Goal: Task Accomplishment & Management: Manage account settings

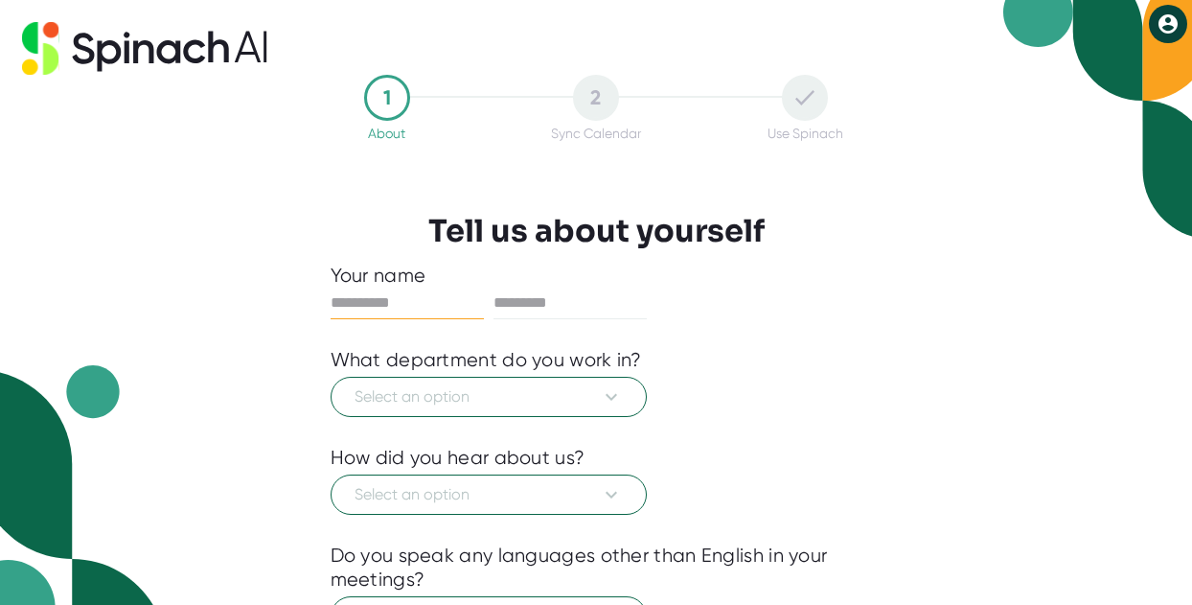
click at [1164, 16] on icon at bounding box center [1167, 23] width 19 height 19
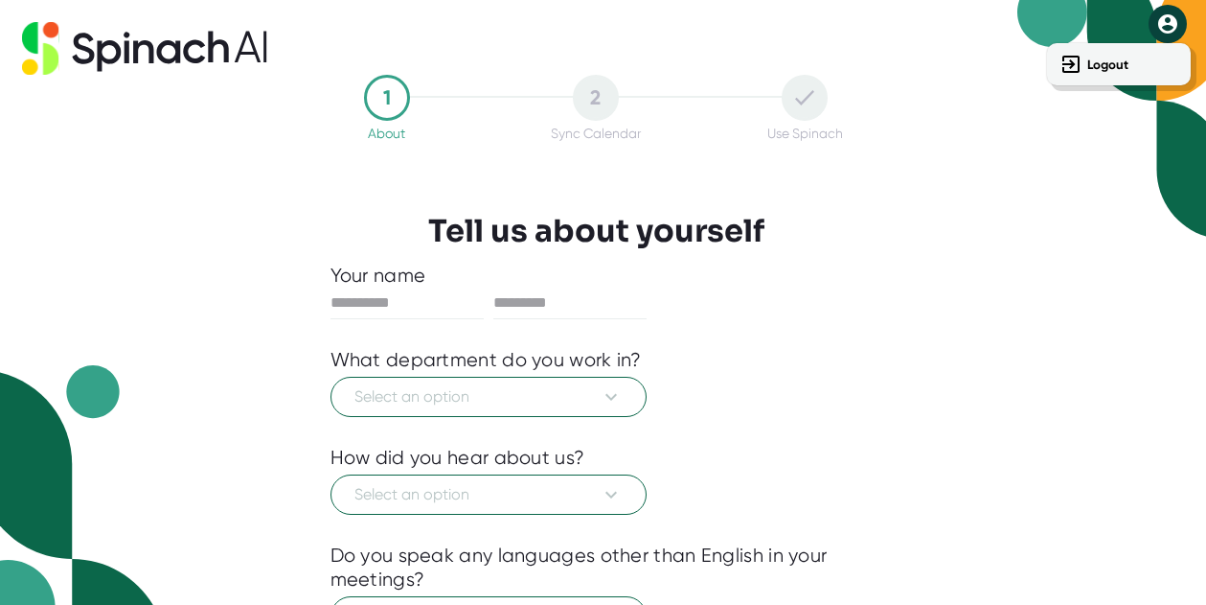
click at [1160, 25] on div at bounding box center [603, 302] width 1206 height 605
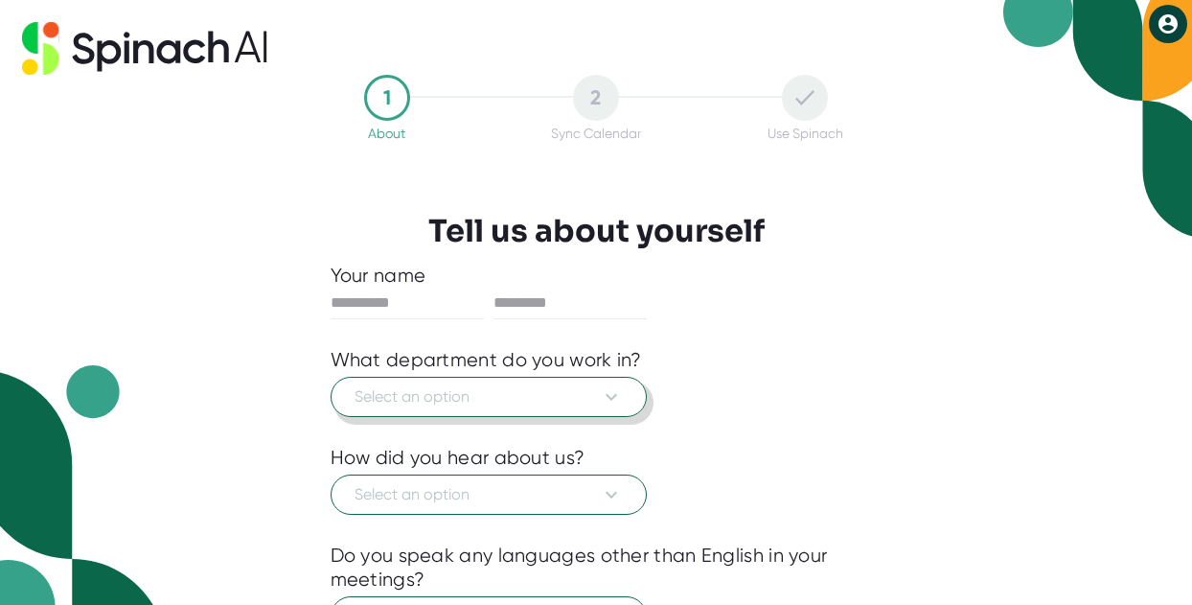
click at [613, 414] on button "Select an option" at bounding box center [489, 397] width 316 height 40
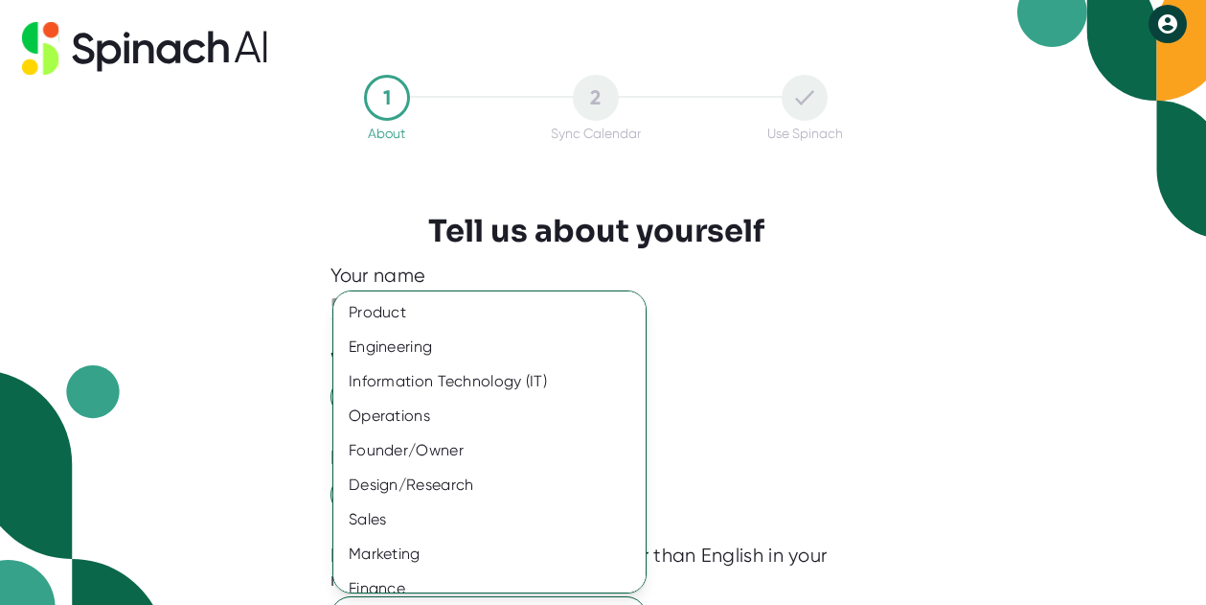
click at [736, 410] on div at bounding box center [603, 302] width 1206 height 605
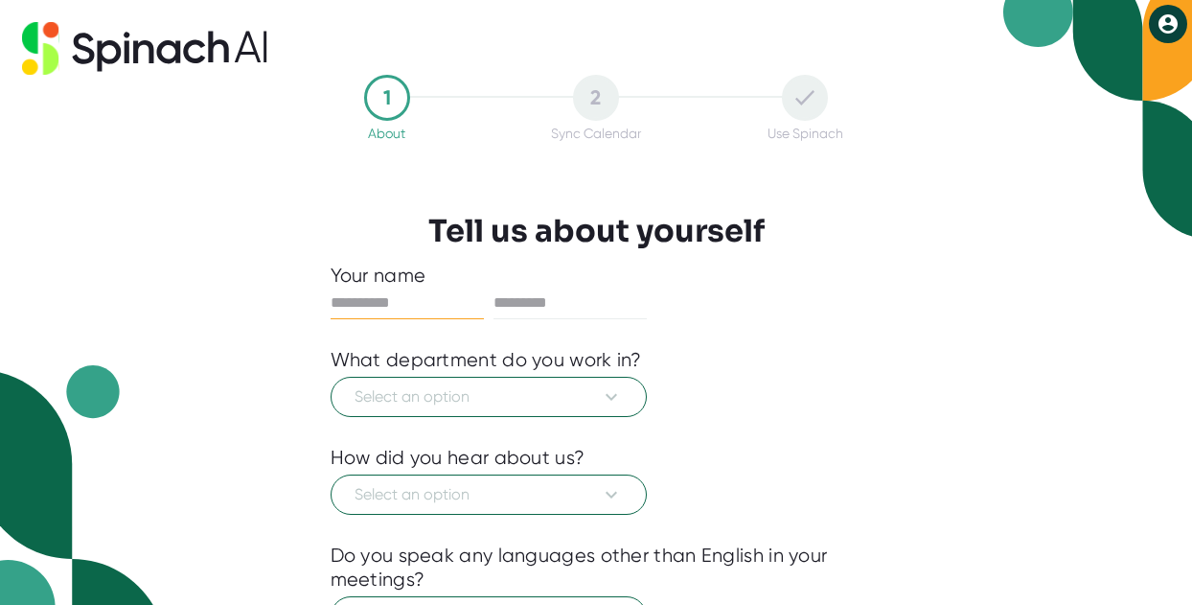
click at [377, 315] on input "text" at bounding box center [407, 302] width 153 height 31
type input "***"
click at [525, 316] on input "text" at bounding box center [569, 302] width 153 height 31
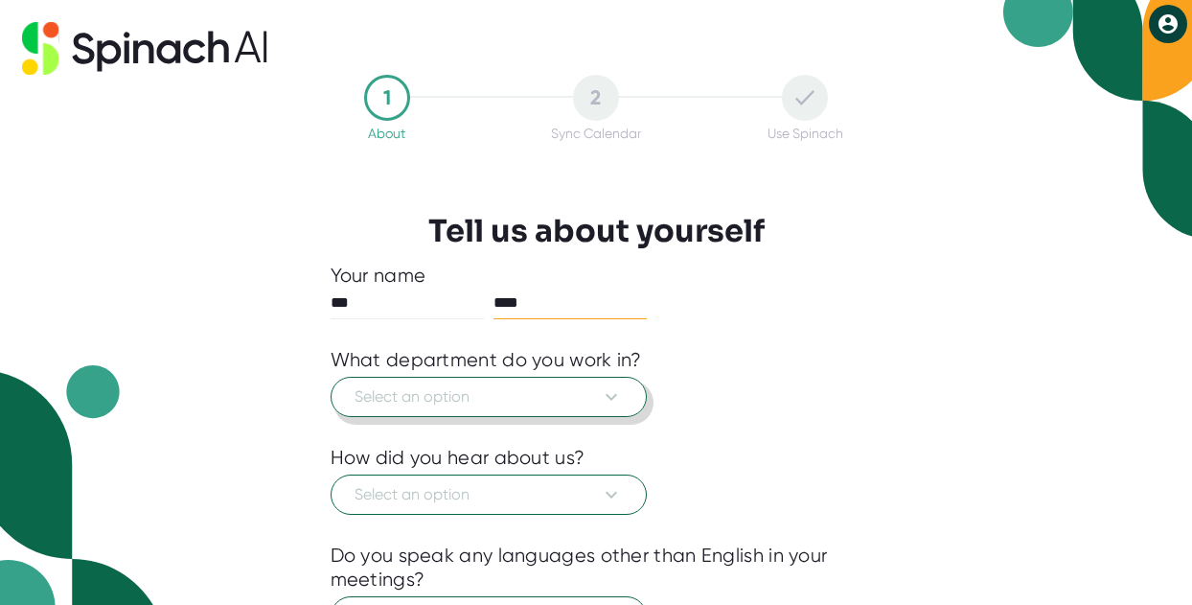
type input "****"
click at [573, 391] on span "Select an option" at bounding box center [488, 396] width 268 height 23
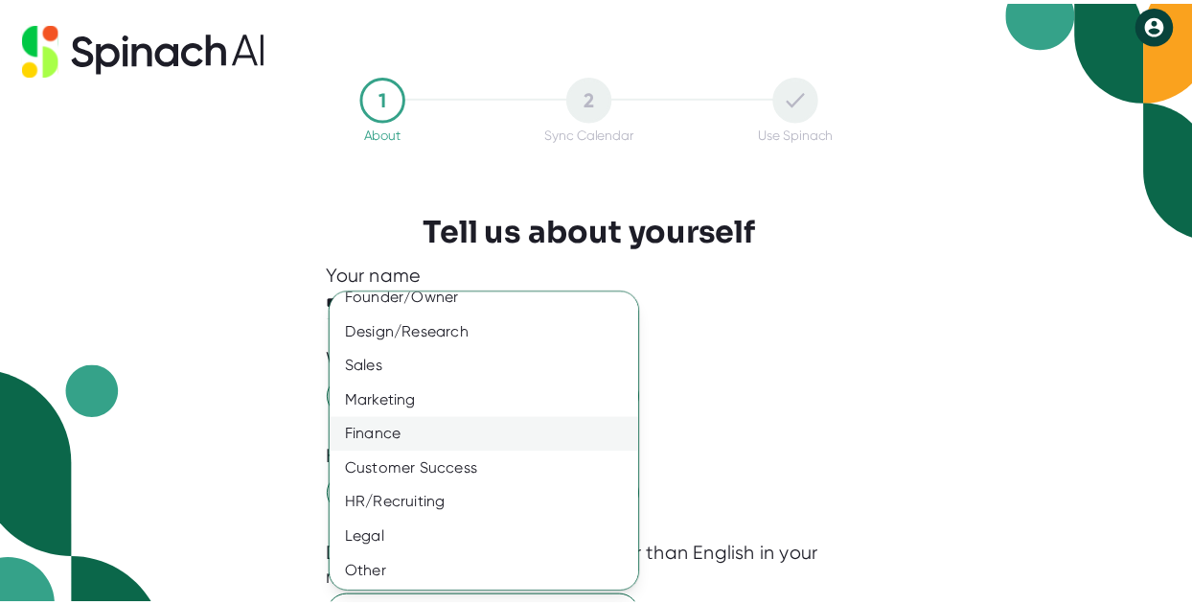
scroll to position [155, 0]
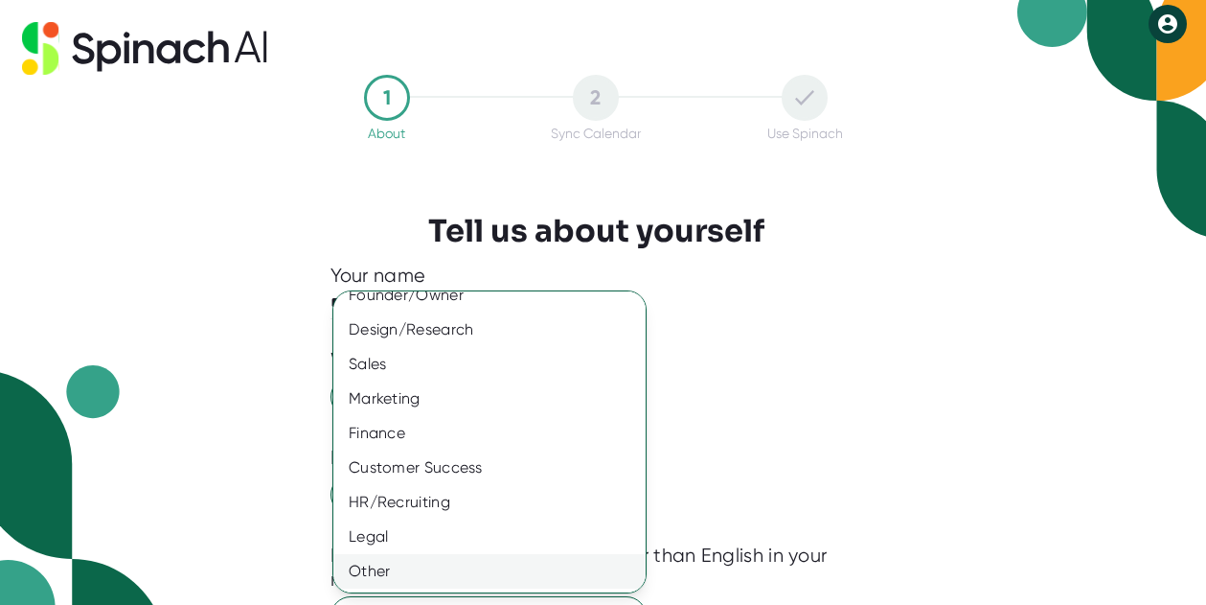
click at [401, 583] on div "Other" at bounding box center [496, 571] width 327 height 34
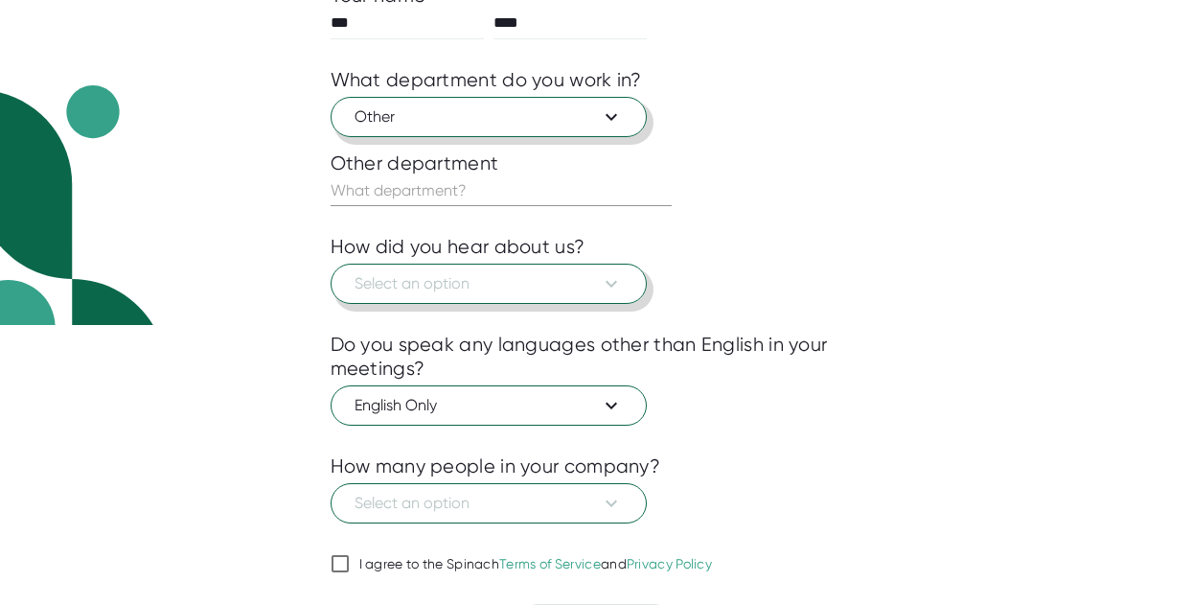
scroll to position [333, 0]
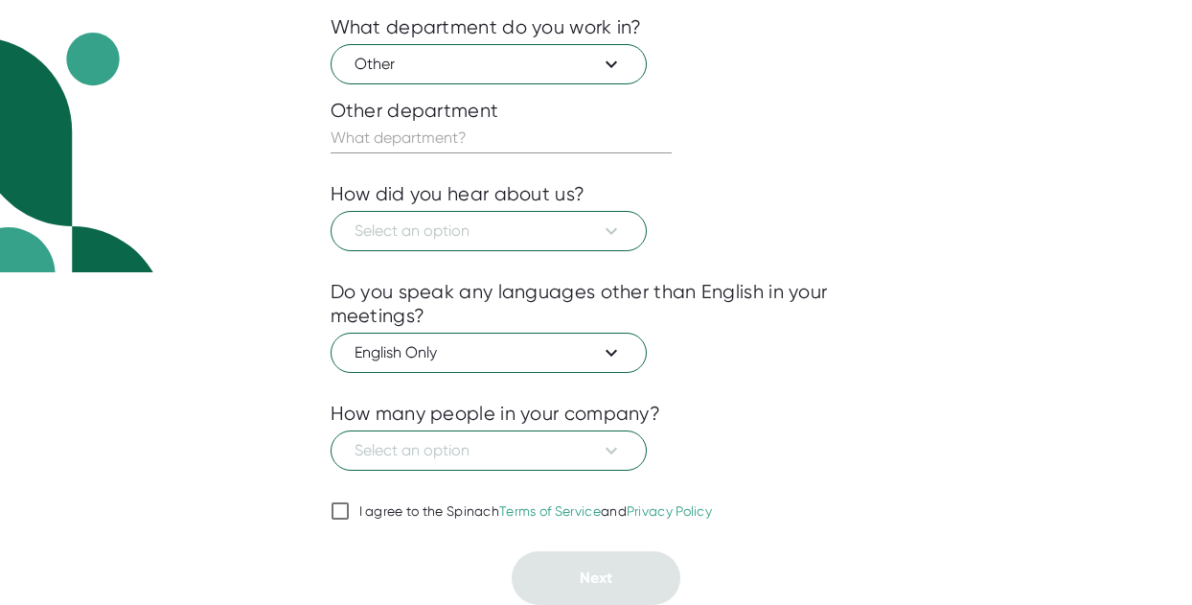
click at [341, 515] on input "I agree to the Spinach Terms of Service and Privacy Policy" at bounding box center [340, 510] width 19 height 23
checkbox input "true"
click at [532, 225] on span "Select an option" at bounding box center [488, 230] width 268 height 23
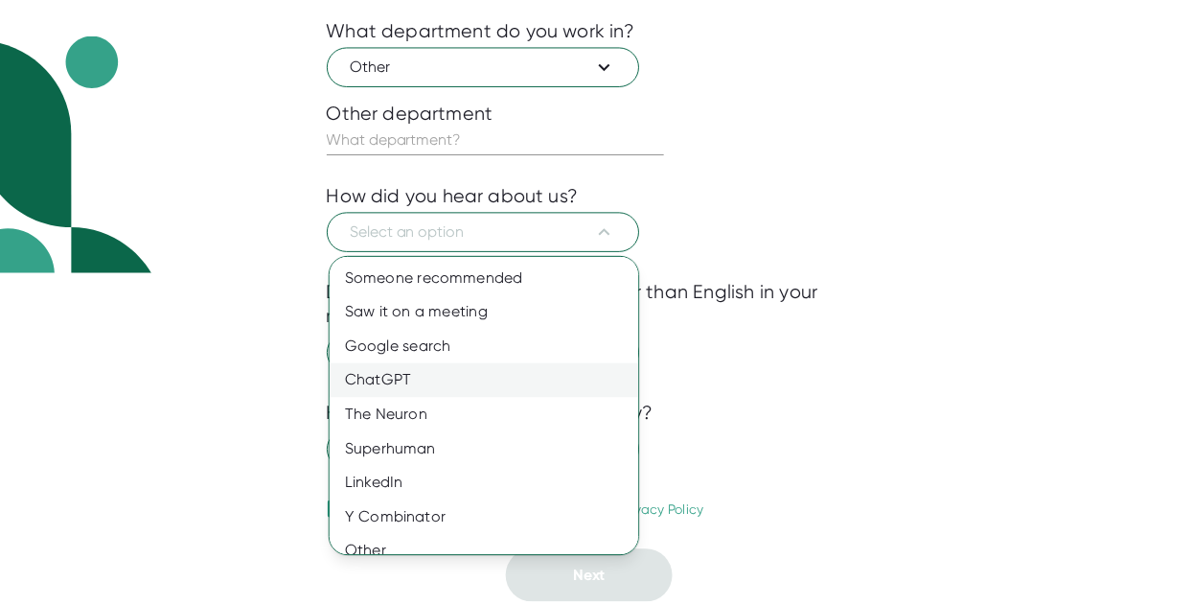
scroll to position [17, 0]
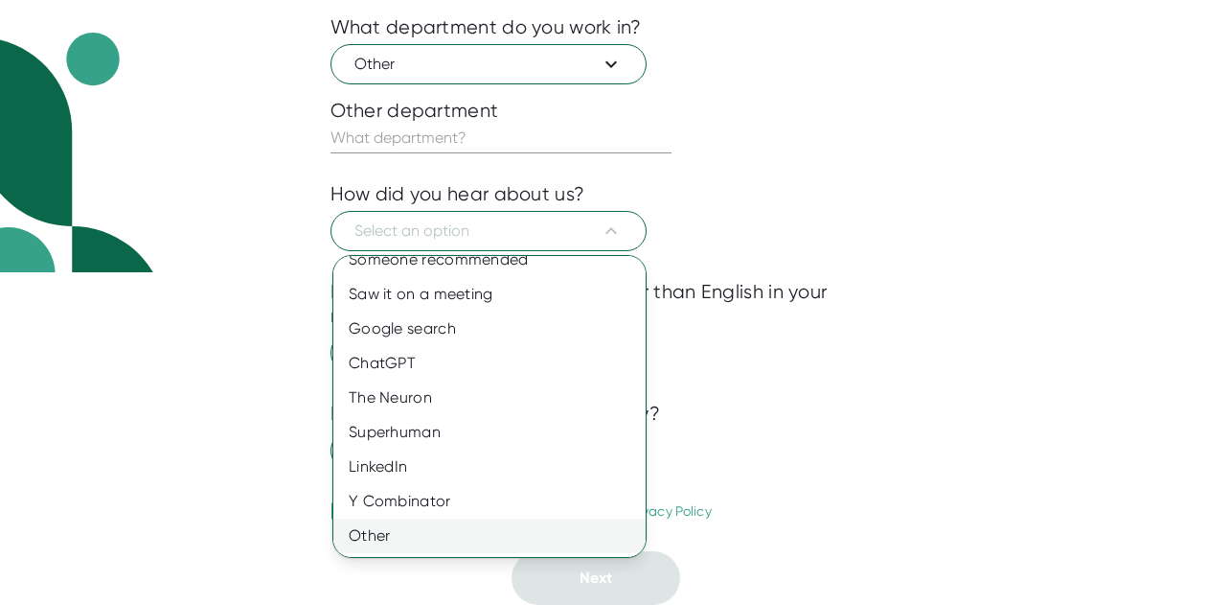
click at [401, 529] on div "Other" at bounding box center [496, 535] width 327 height 34
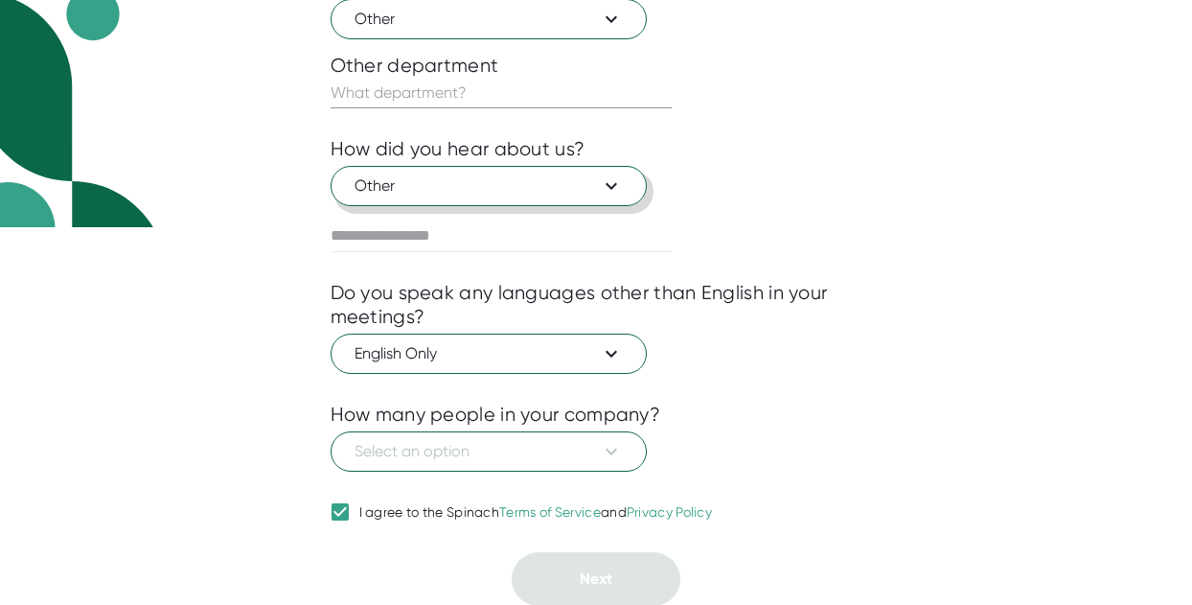
scroll to position [379, 0]
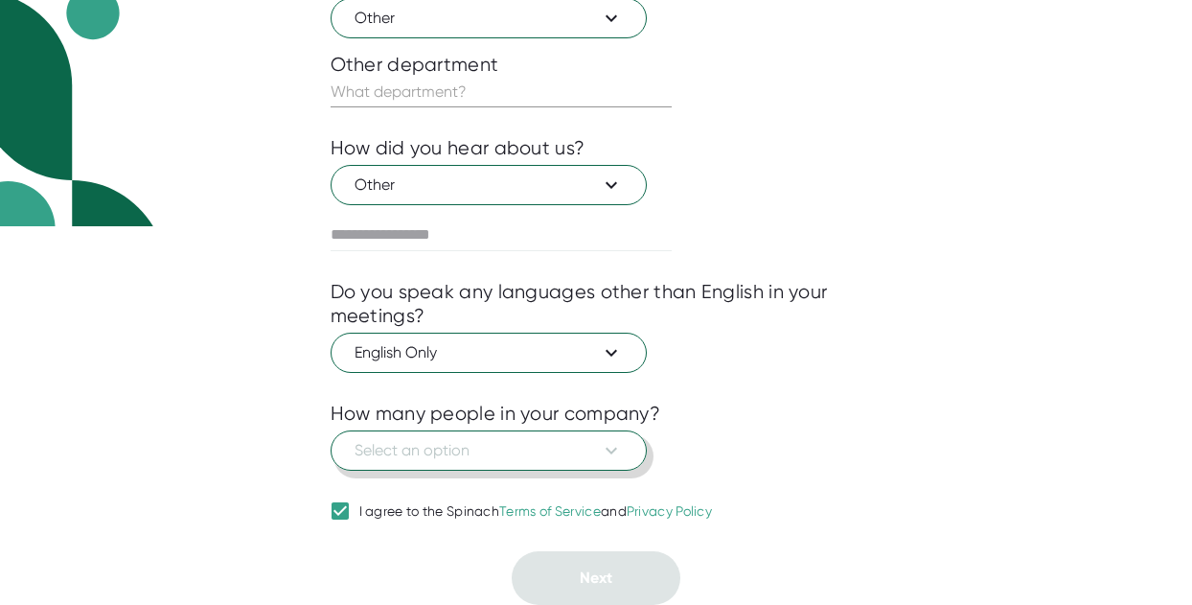
click at [562, 465] on button "Select an option" at bounding box center [489, 450] width 316 height 40
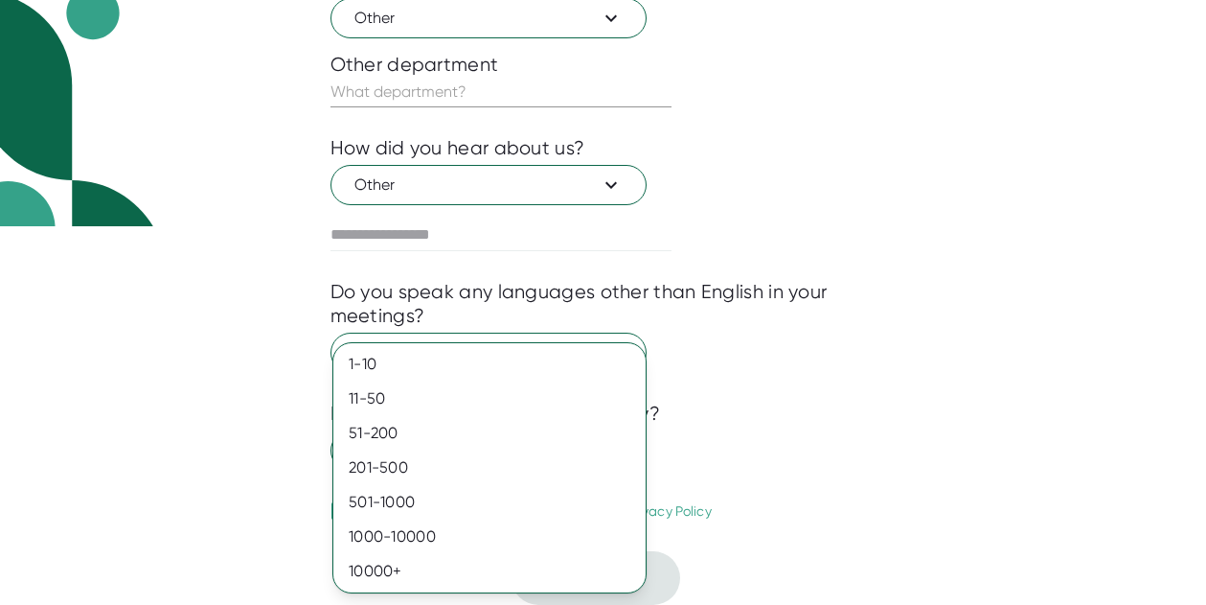
click at [737, 415] on div at bounding box center [603, 302] width 1206 height 605
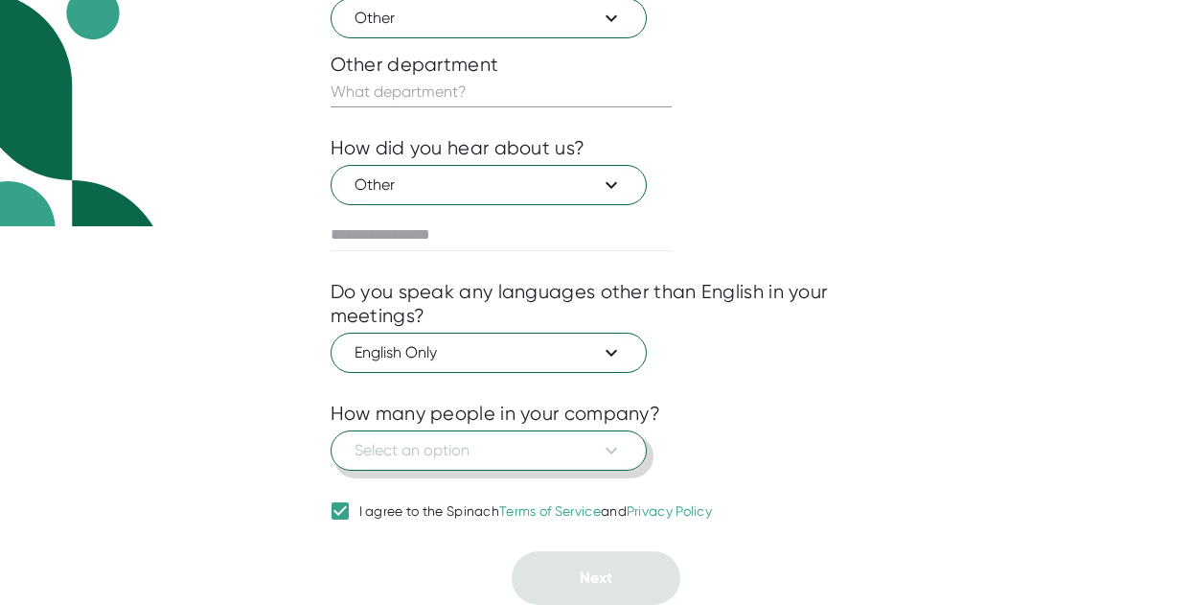
click at [497, 462] on button "Select an option" at bounding box center [489, 450] width 316 height 40
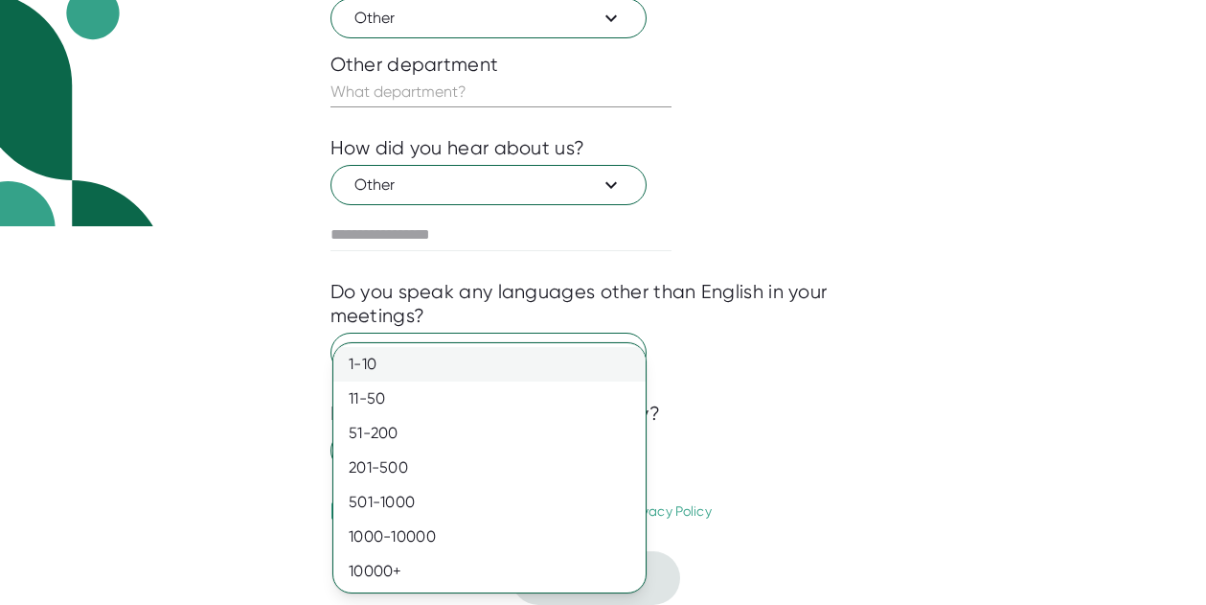
click at [417, 356] on div "1-10" at bounding box center [489, 364] width 312 height 34
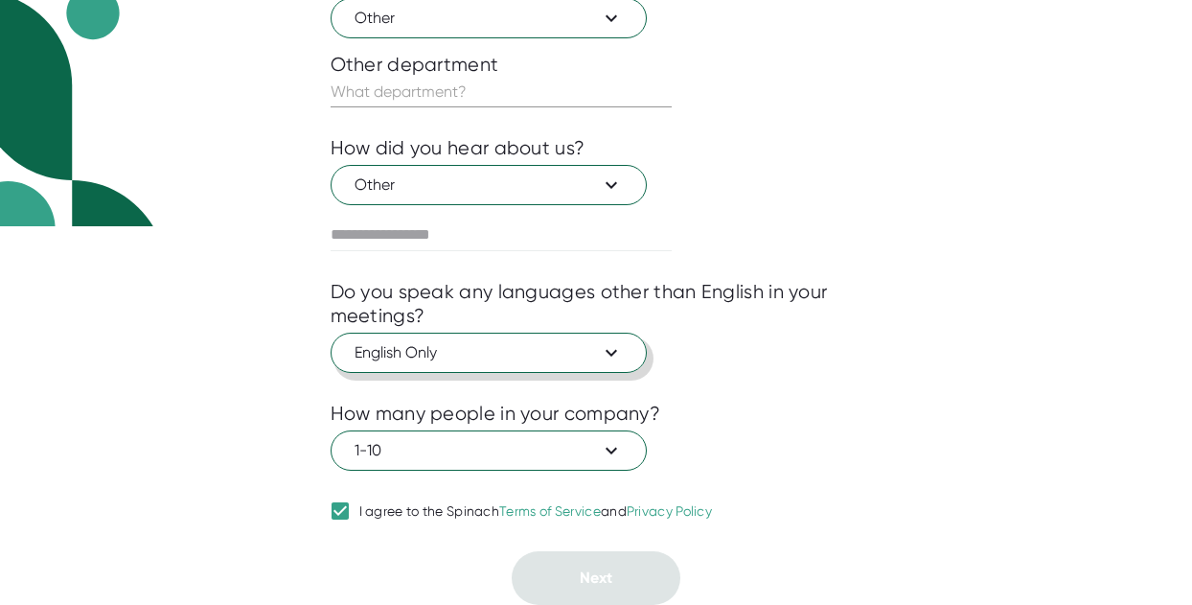
click at [417, 353] on span "English Only" at bounding box center [488, 352] width 268 height 23
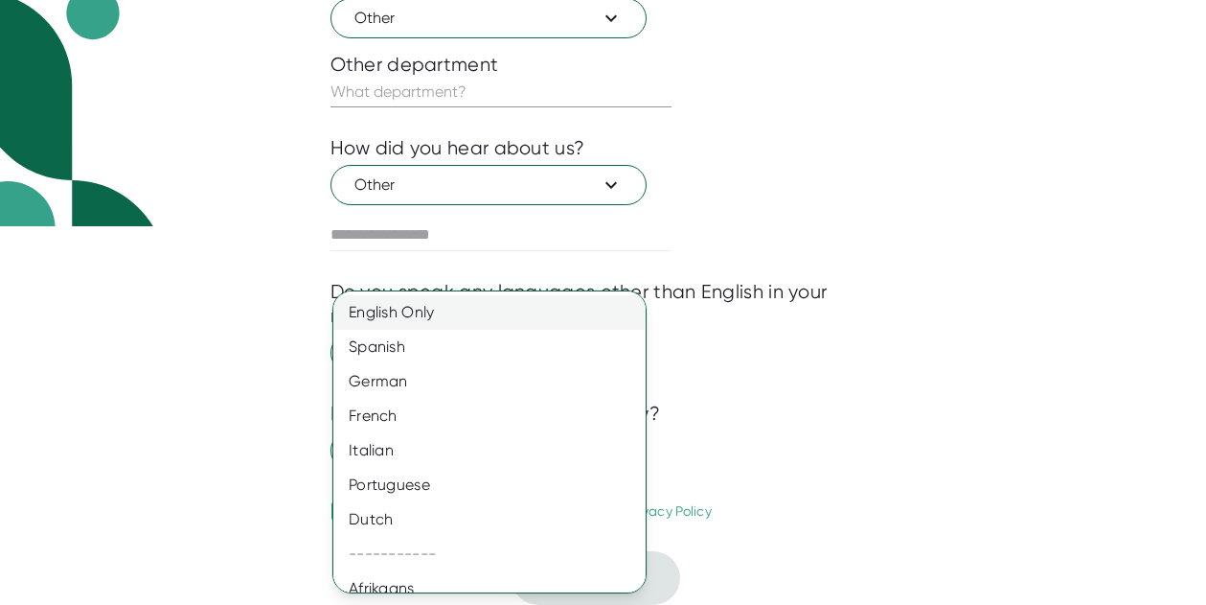
click at [446, 311] on div "English Only" at bounding box center [496, 312] width 327 height 34
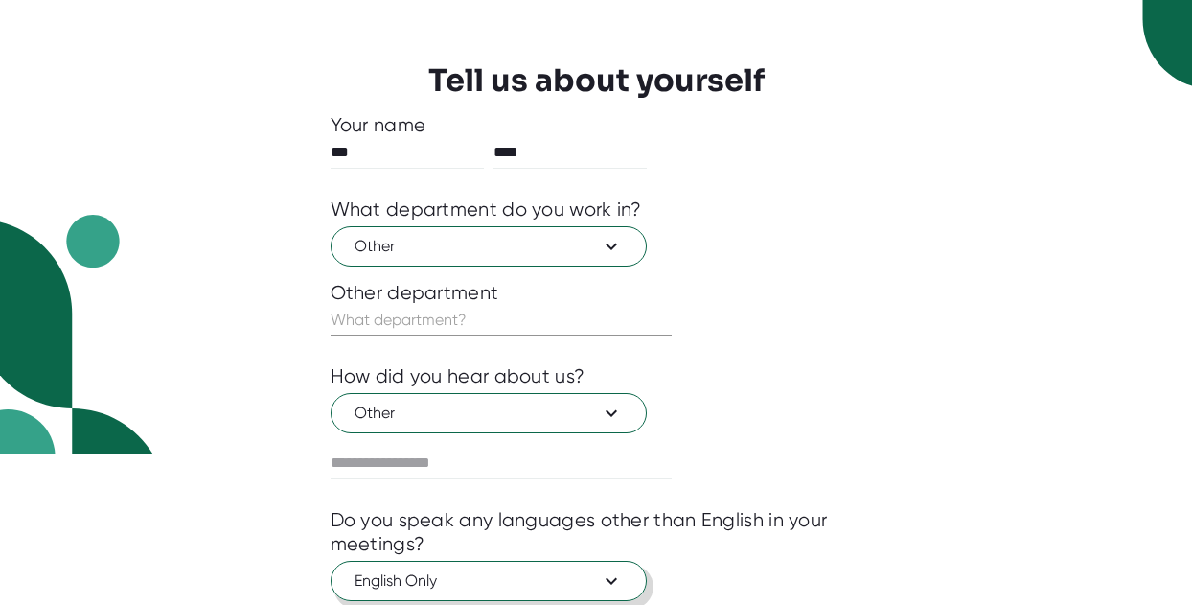
scroll to position [188, 0]
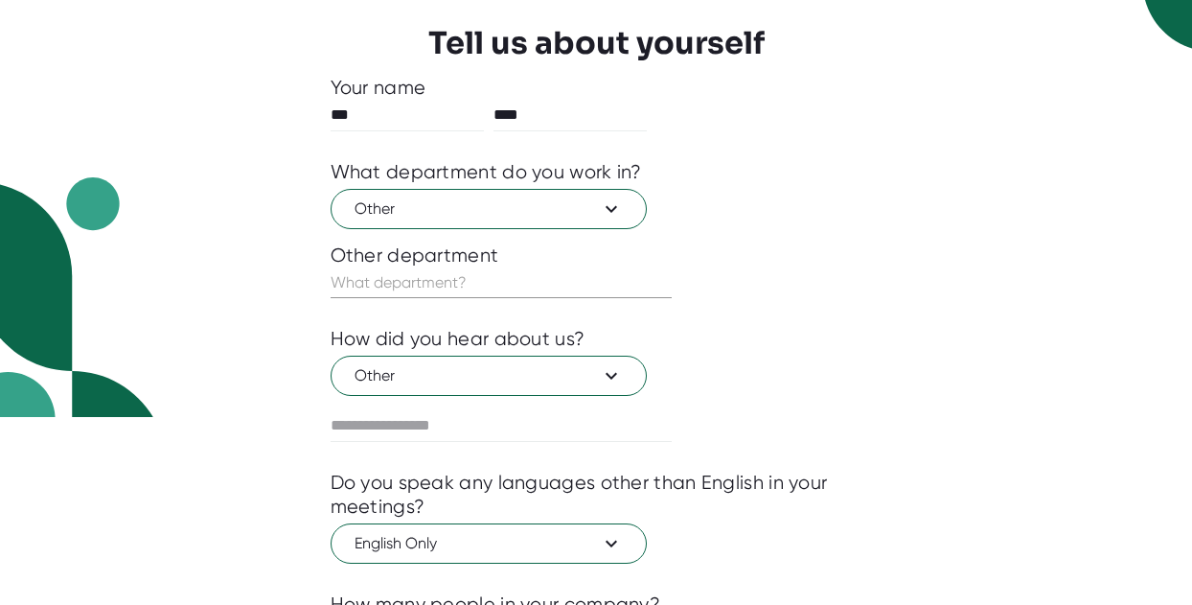
click at [485, 286] on input "text" at bounding box center [501, 282] width 341 height 31
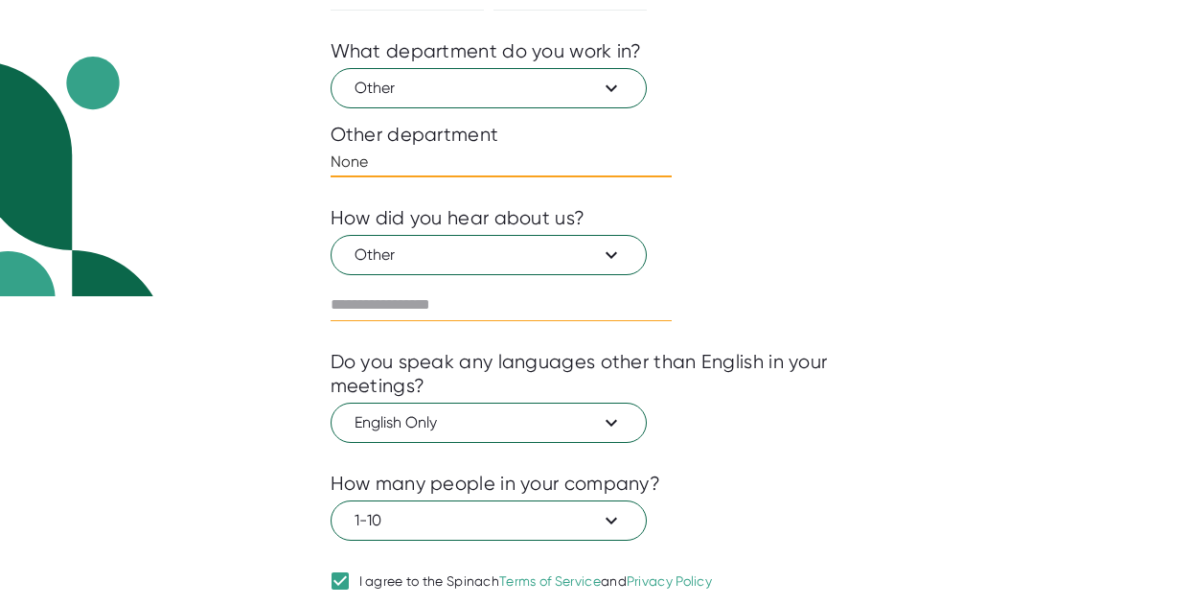
scroll to position [379, 0]
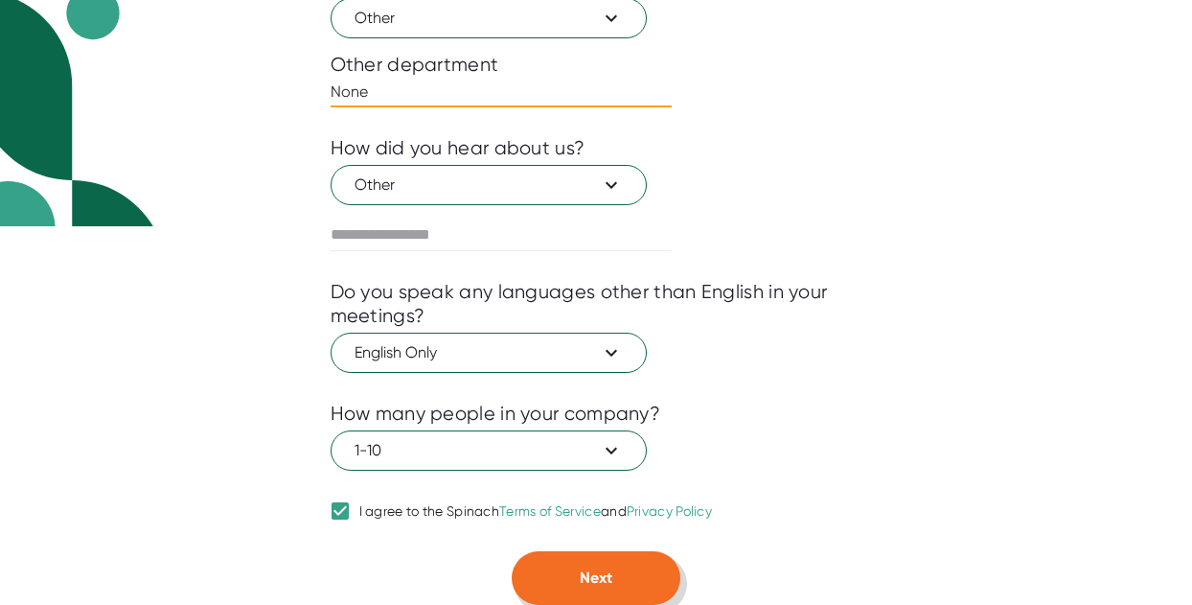
type input "None"
click at [624, 584] on button "Next" at bounding box center [596, 578] width 169 height 54
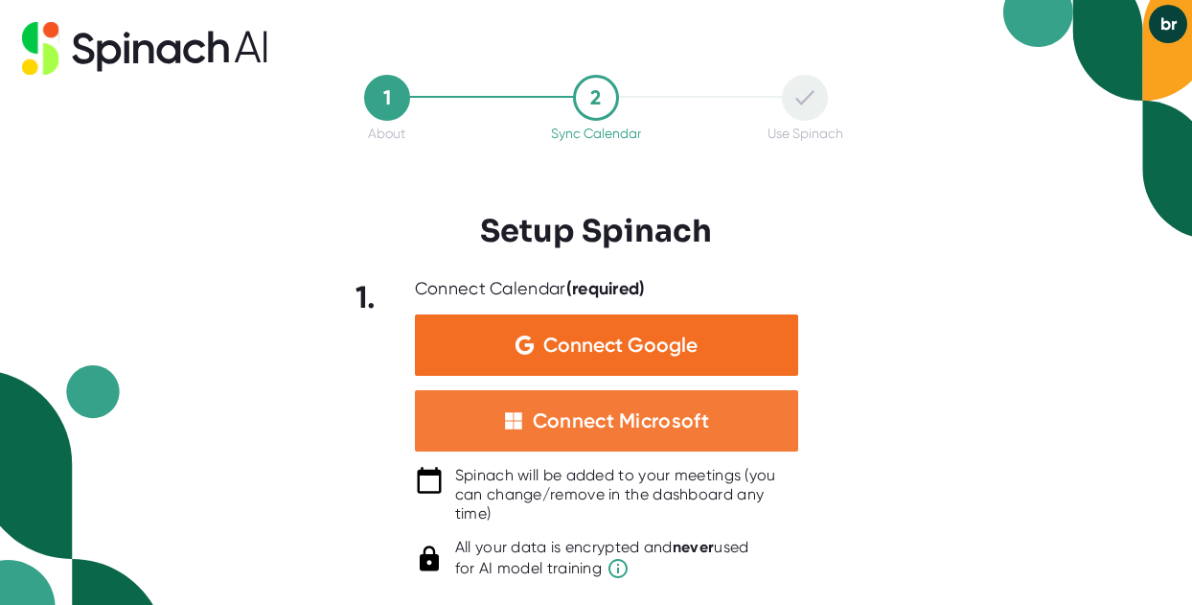
scroll to position [34, 0]
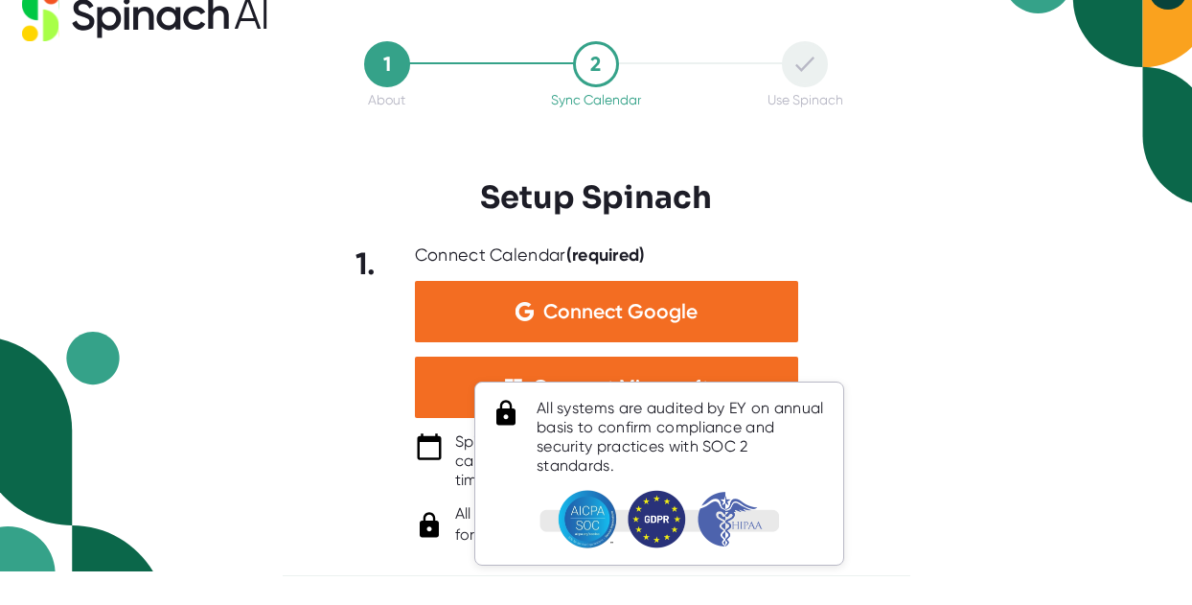
click at [615, 537] on img at bounding box center [659, 519] width 240 height 58
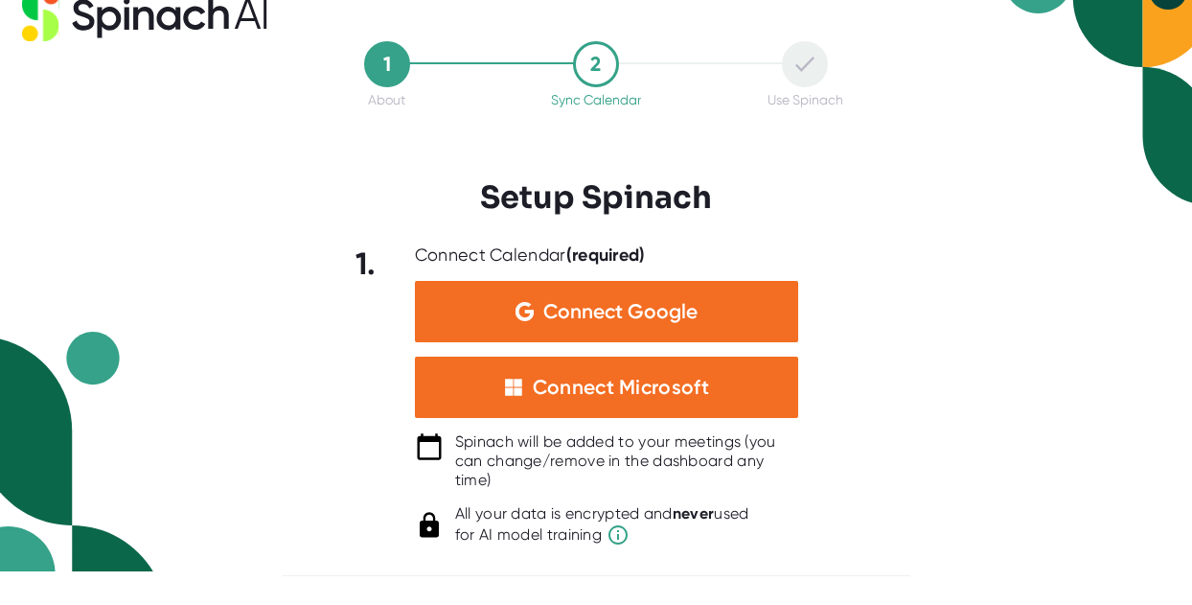
click at [951, 268] on div "1 About 2 Sync Calendar Use Spinach Setup Spinach 1. Connect Calendar (required…" at bounding box center [596, 268] width 1192 height 605
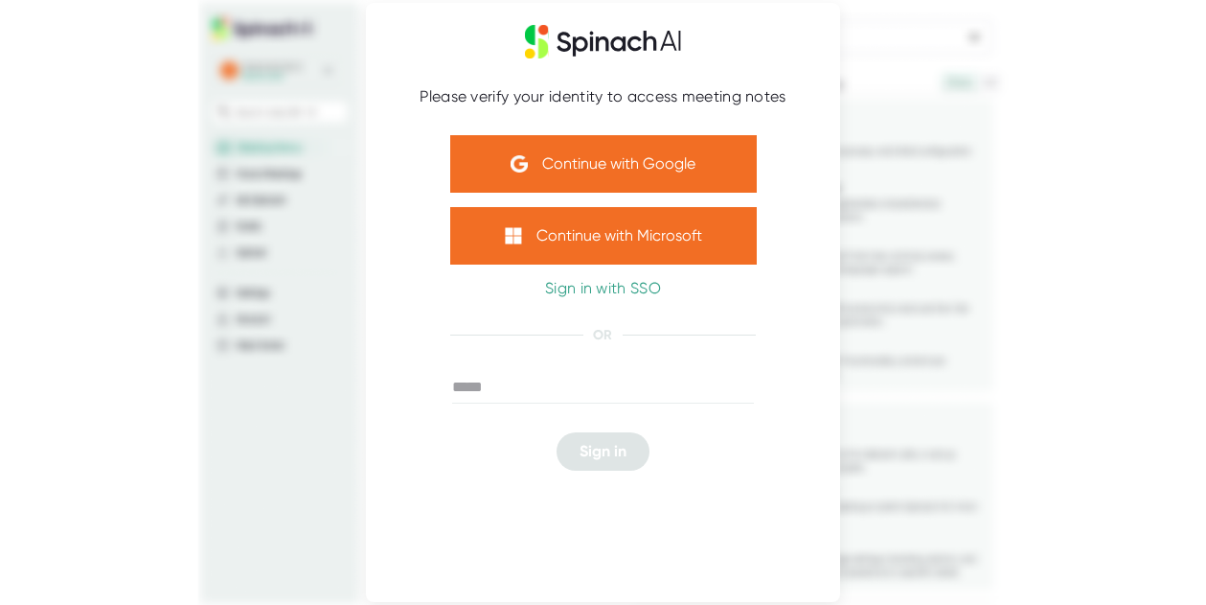
click at [1018, 234] on div "Please verify your identity to access meeting notes Continue with Google Contin…" at bounding box center [603, 302] width 1206 height 605
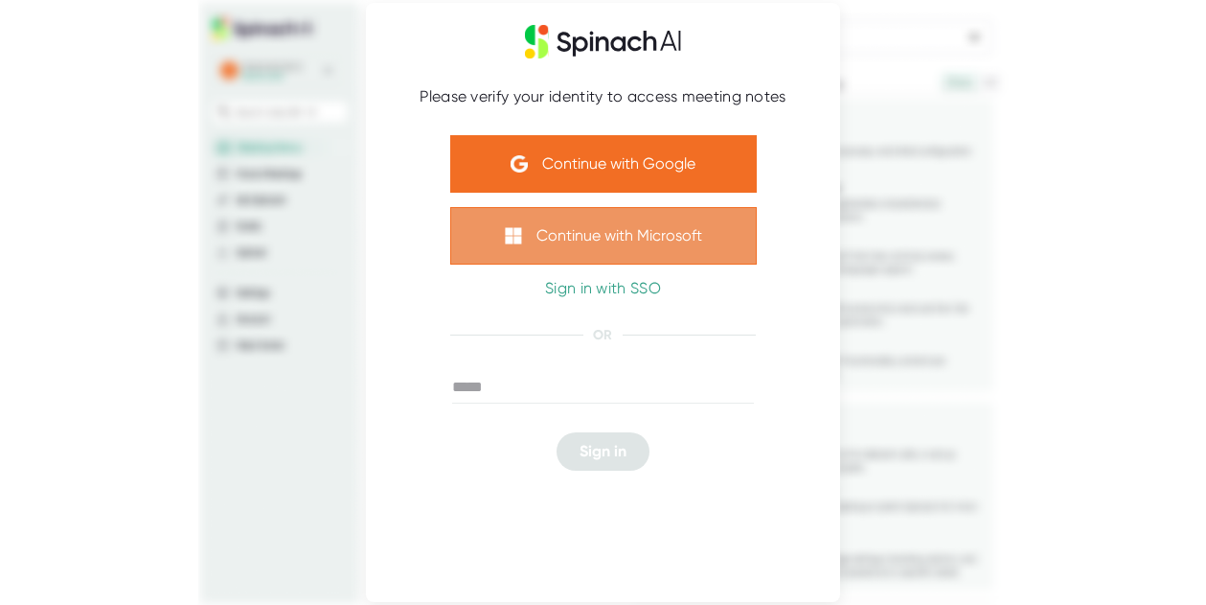
click at [642, 238] on button "Continue with Microsoft" at bounding box center [603, 235] width 307 height 57
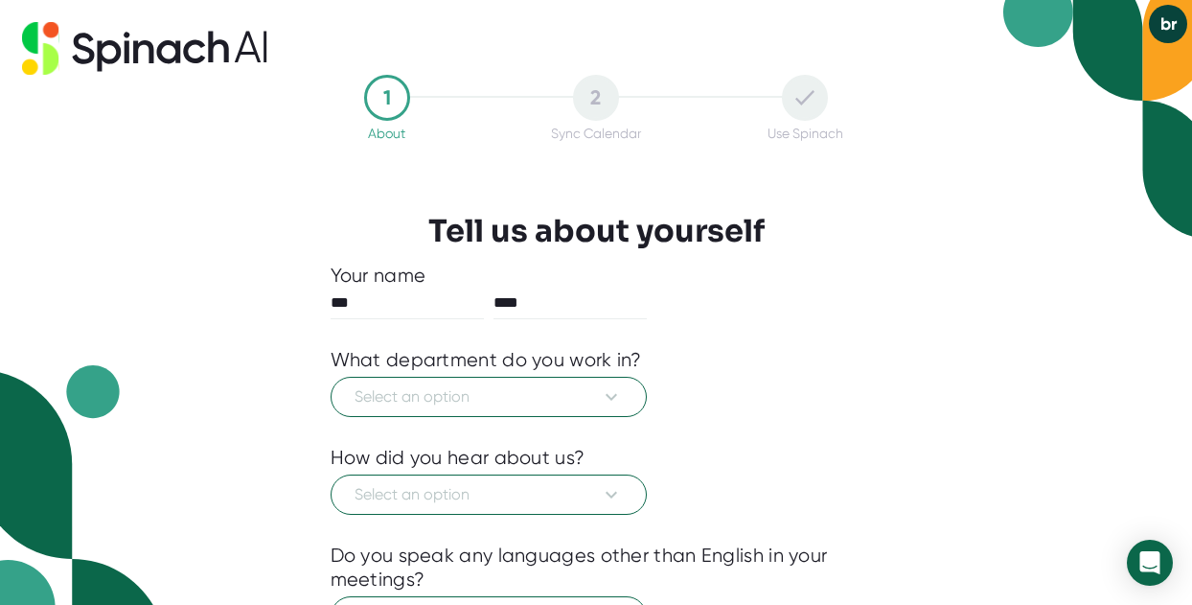
click at [1177, 28] on button "br" at bounding box center [1168, 24] width 38 height 38
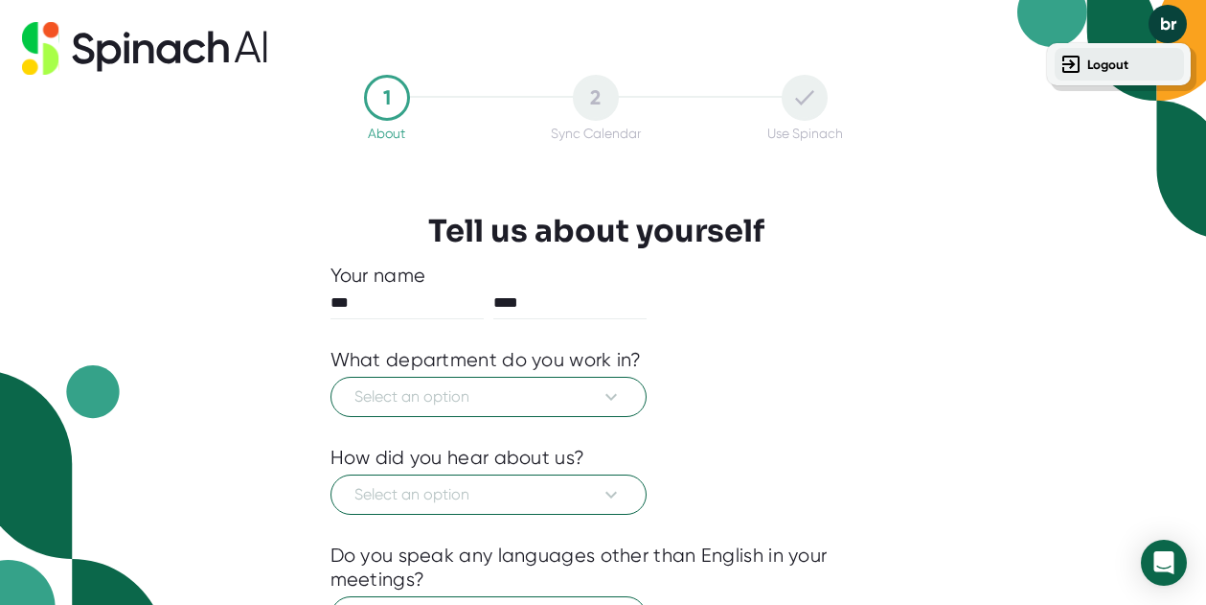
click at [1132, 69] on button "Logout" at bounding box center [1119, 64] width 129 height 33
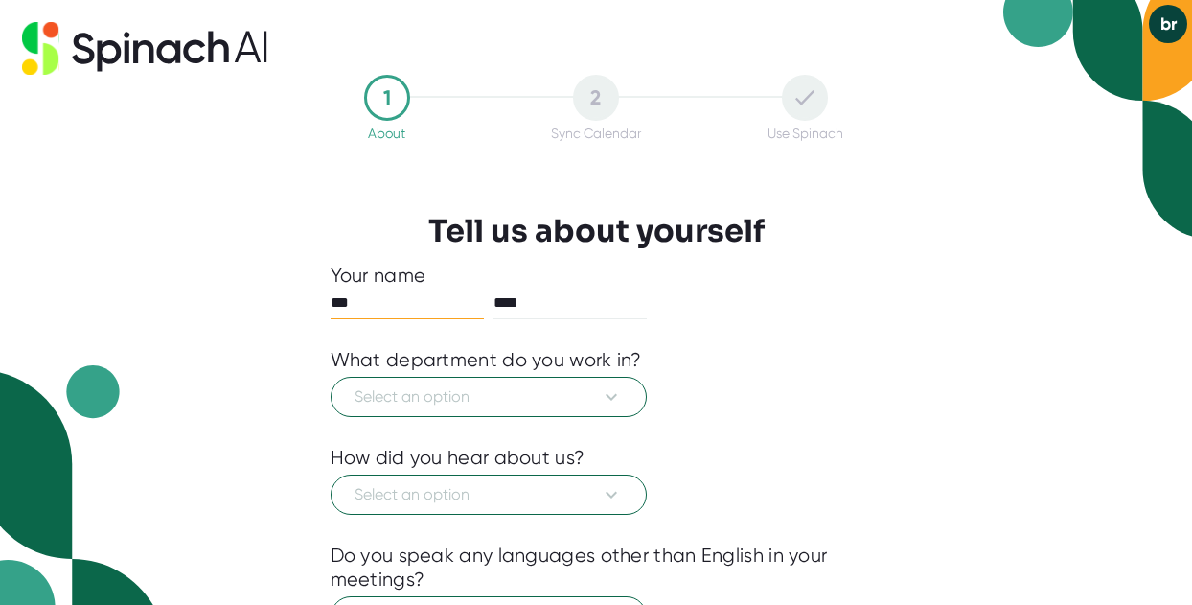
click at [423, 294] on input "***" at bounding box center [407, 302] width 153 height 31
click at [553, 311] on input "****" at bounding box center [569, 302] width 153 height 31
click at [551, 310] on input "****" at bounding box center [569, 302] width 153 height 31
click at [539, 299] on input "****" at bounding box center [569, 302] width 153 height 31
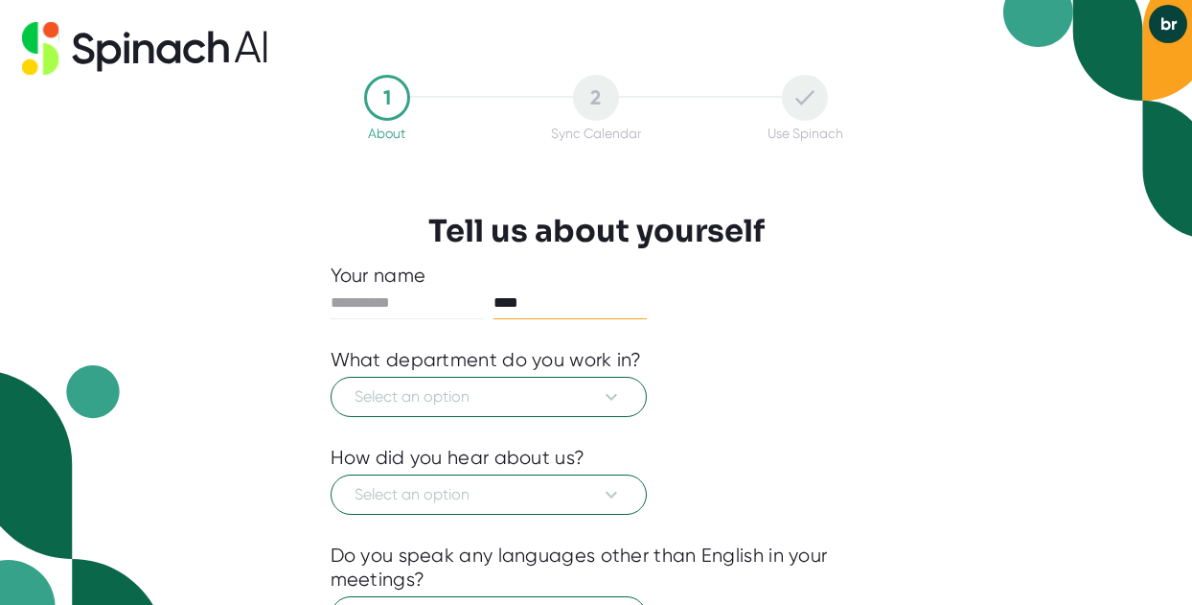
click at [539, 299] on input "****" at bounding box center [569, 302] width 153 height 31
click at [899, 242] on div "1 About 2 Sync Calendar Use Spinach Tell us about yourself Your name What depar…" at bounding box center [597, 471] width 628 height 793
drag, startPoint x: 1159, startPoint y: 19, endPoint x: 834, endPoint y: 239, distance: 392.8
click at [834, 239] on div "1 About 2 Sync Calendar Use Spinach Tell us about yourself Your name What depar…" at bounding box center [597, 471] width 628 height 793
click at [377, 303] on input "text" at bounding box center [407, 302] width 153 height 31
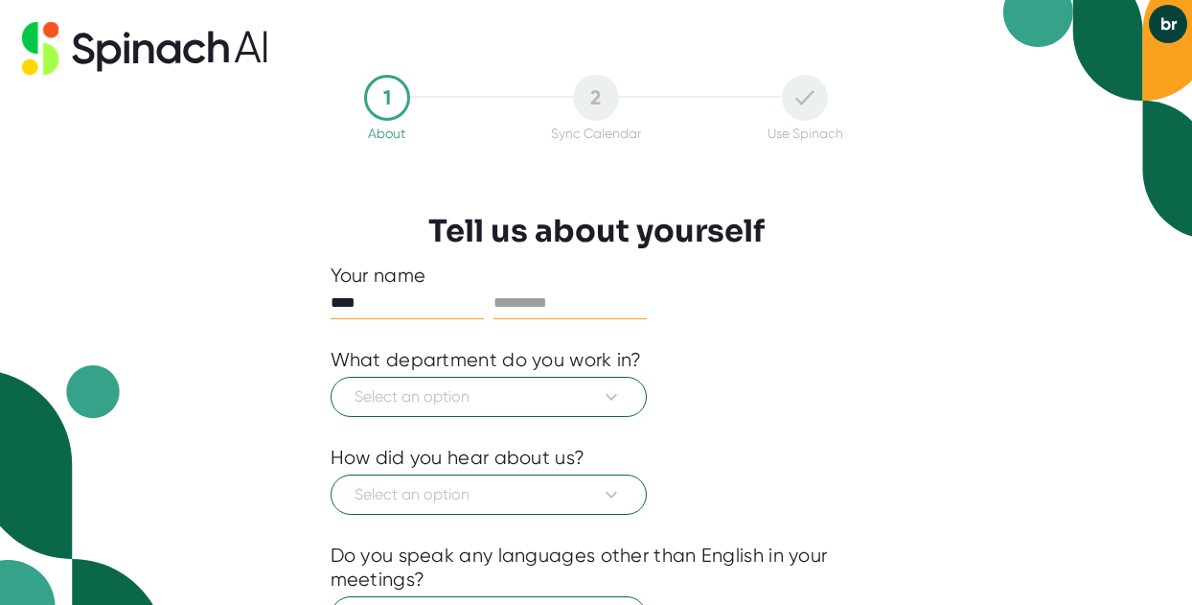
type input "****"
click at [533, 310] on input "text" at bounding box center [569, 302] width 153 height 31
click at [529, 302] on input "*******" at bounding box center [569, 302] width 153 height 31
type input "*******"
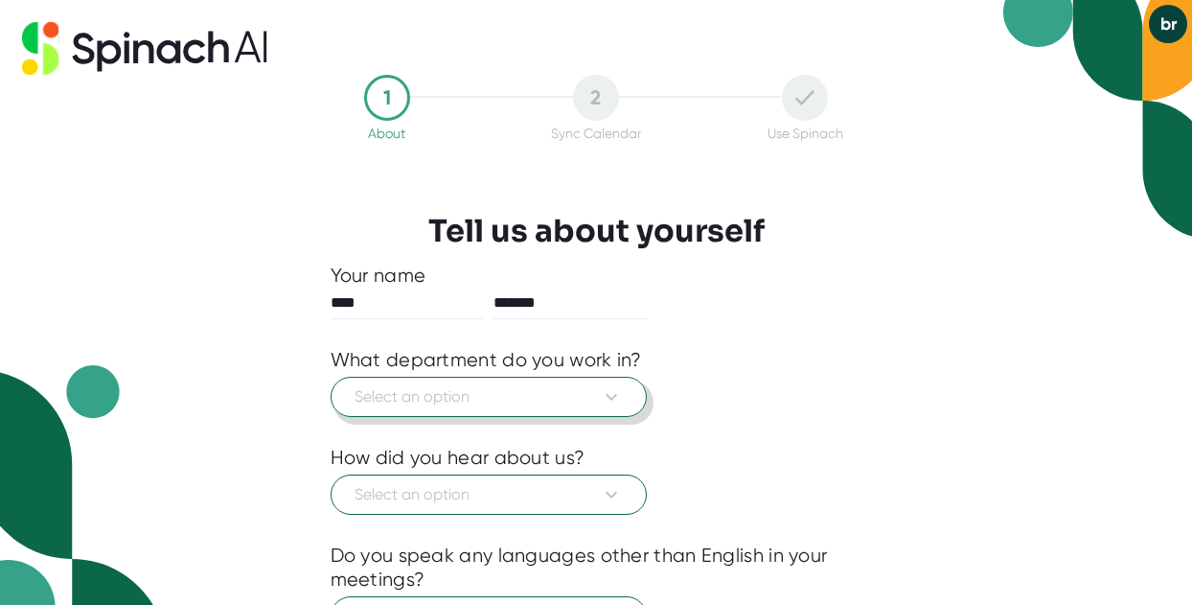
click at [555, 389] on span "Select an option" at bounding box center [488, 396] width 268 height 23
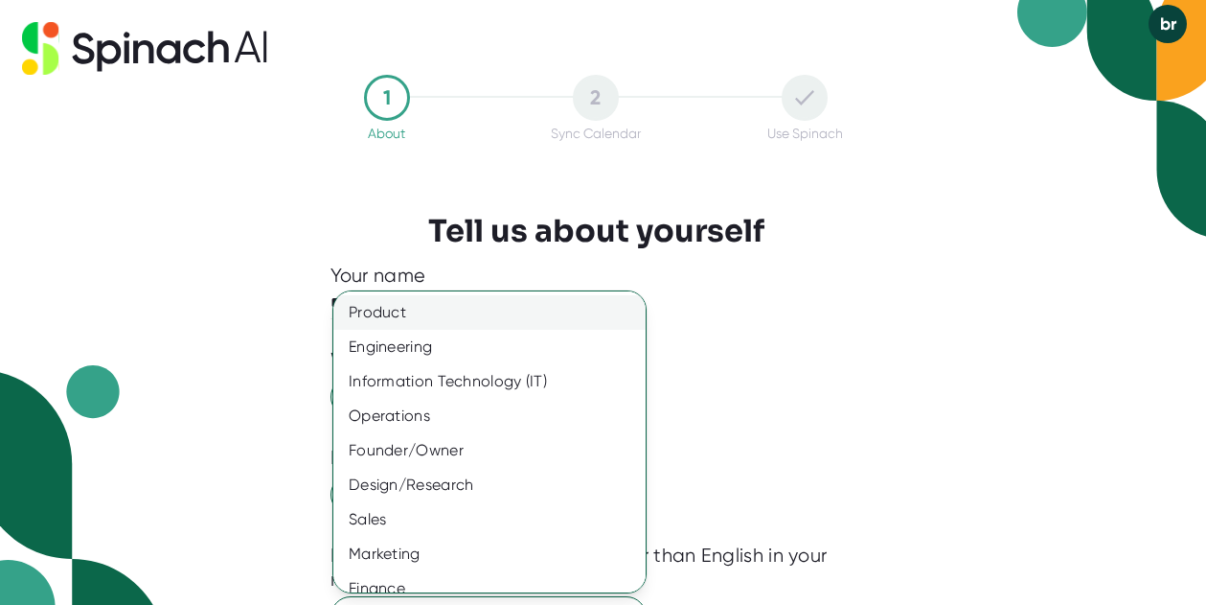
click at [469, 311] on div "Product" at bounding box center [496, 312] width 327 height 34
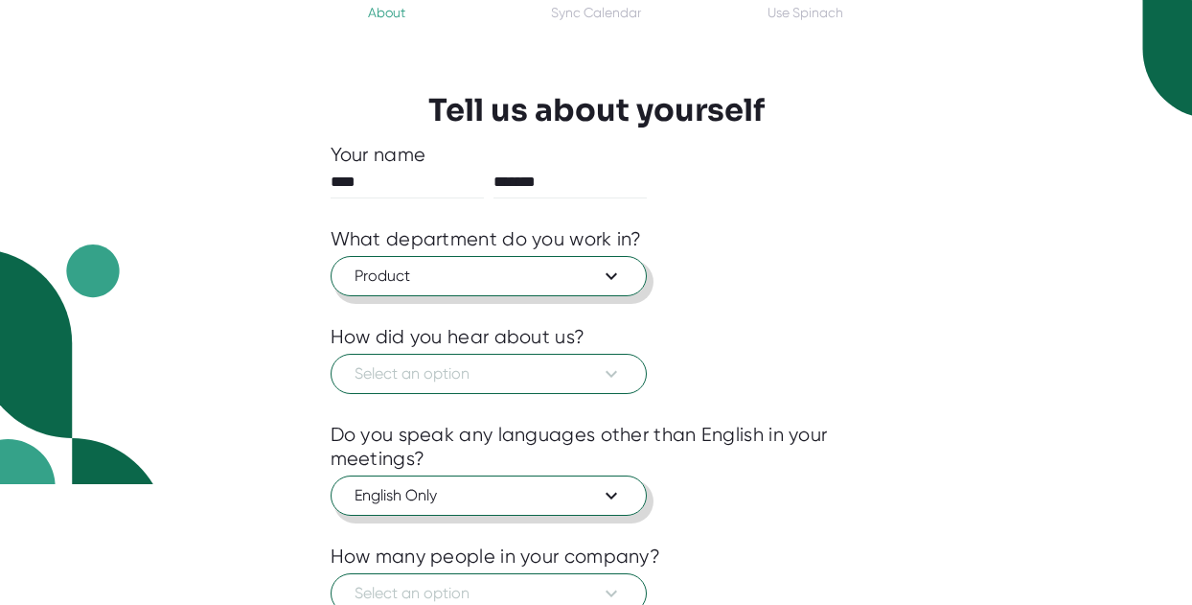
scroll to position [192, 0]
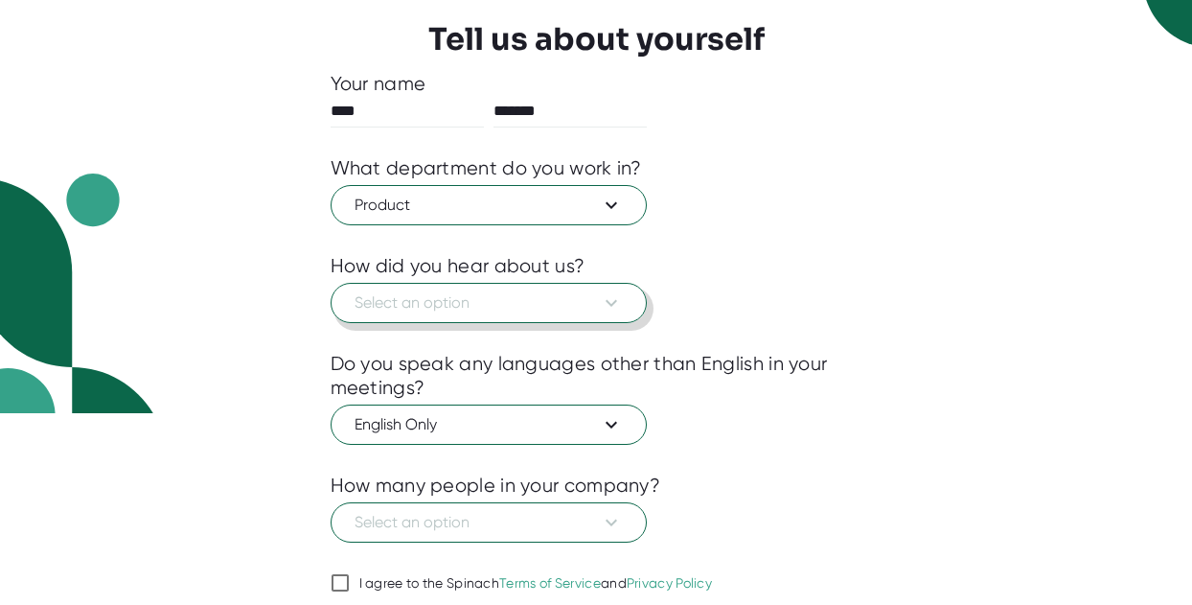
click at [546, 311] on span "Select an option" at bounding box center [488, 302] width 268 height 23
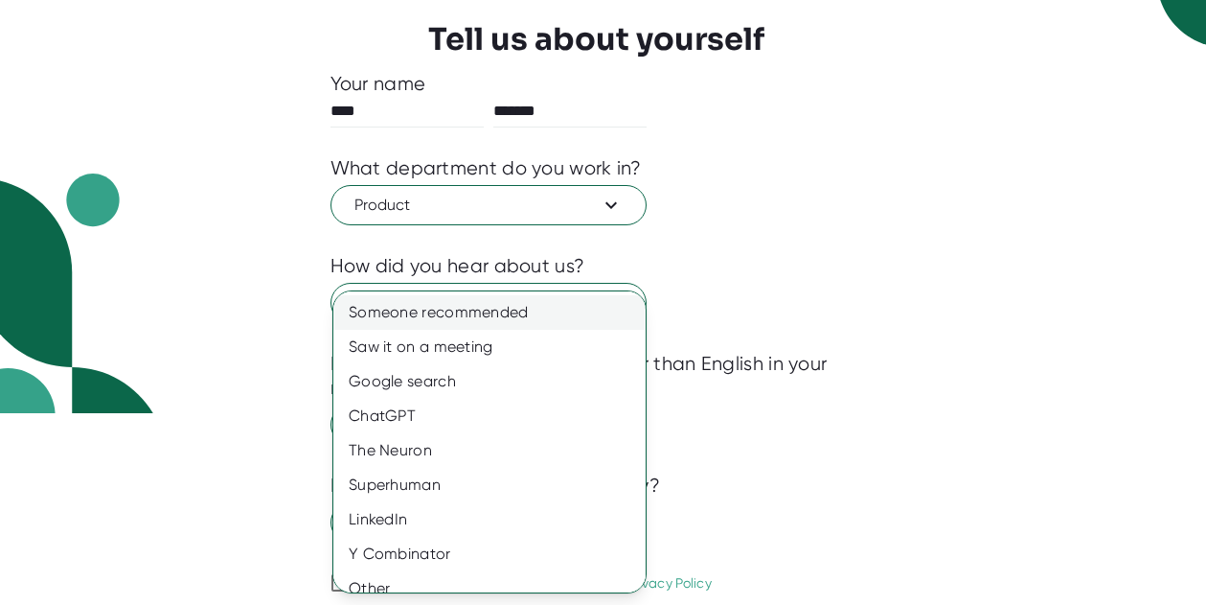
click at [508, 319] on div "Someone recommended" at bounding box center [496, 312] width 327 height 34
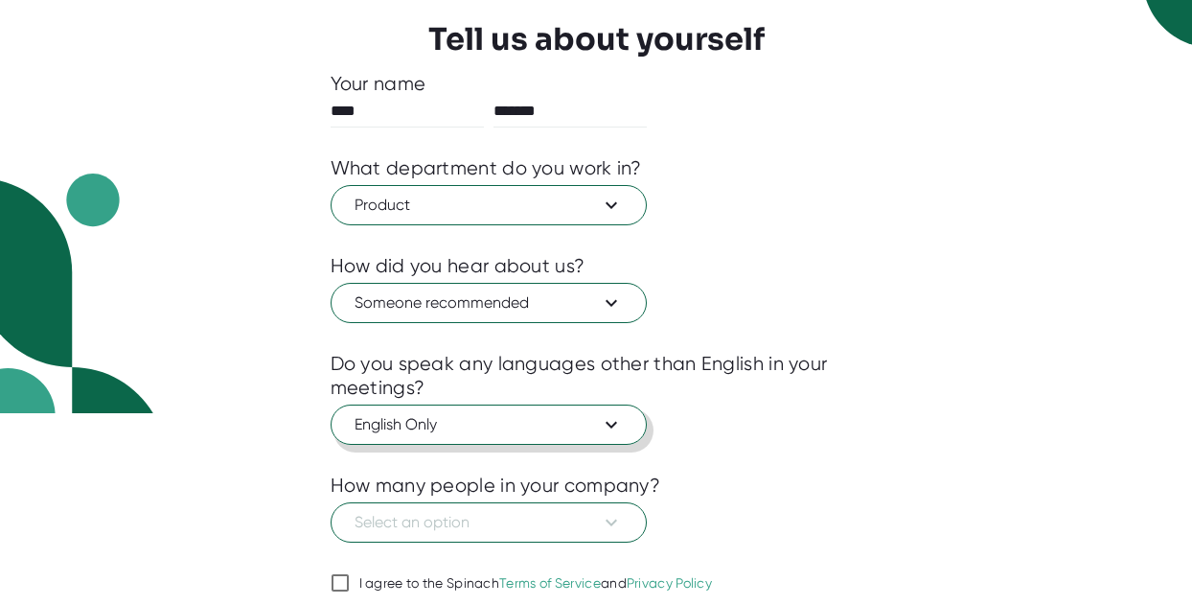
click at [552, 425] on span "English Only" at bounding box center [488, 424] width 268 height 23
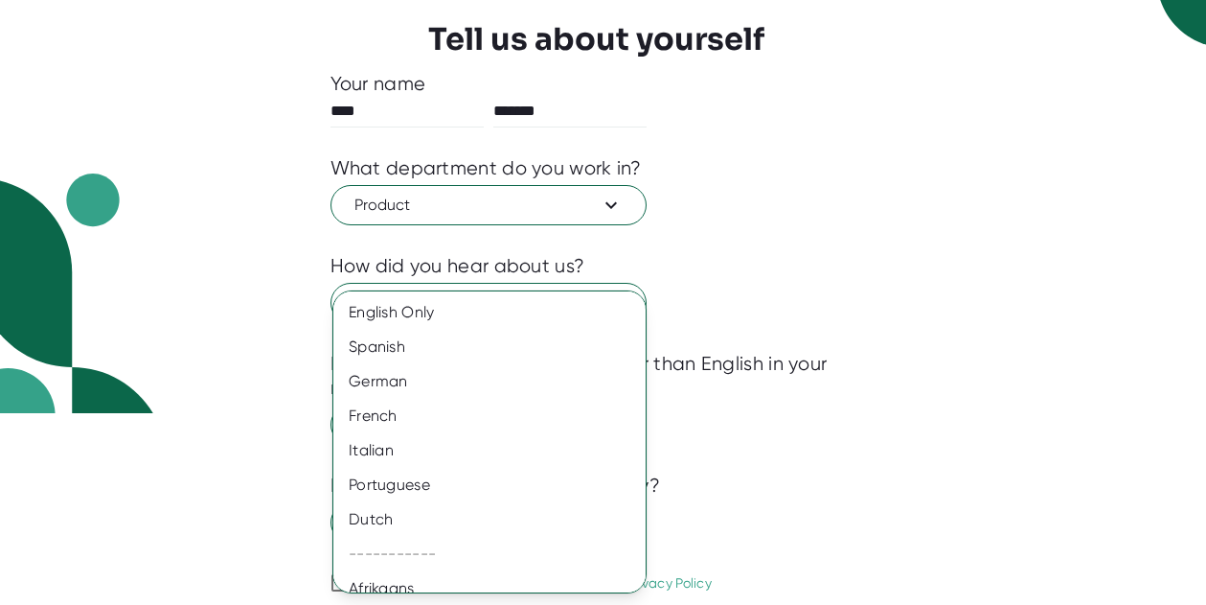
click at [820, 454] on div at bounding box center [603, 302] width 1206 height 605
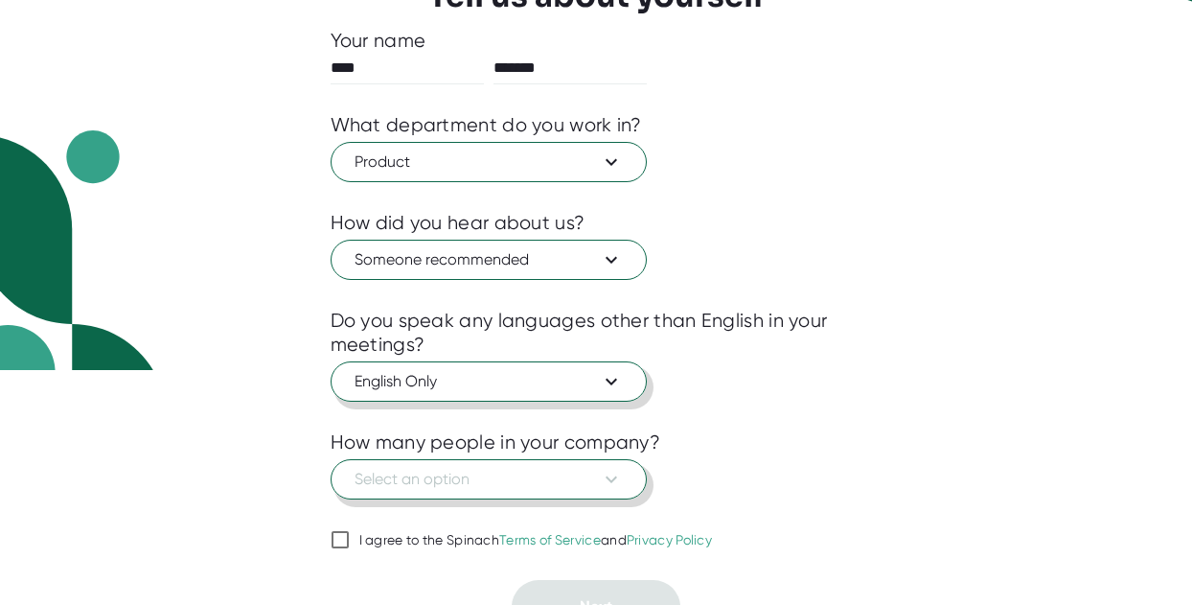
scroll to position [264, 0]
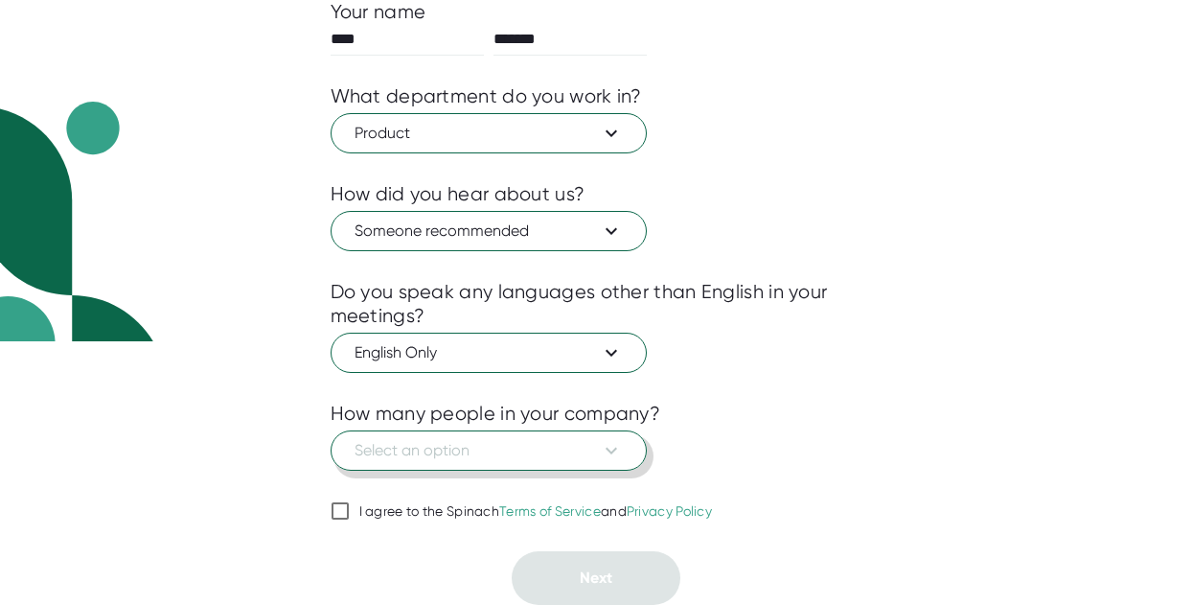
click at [592, 437] on button "Select an option" at bounding box center [489, 450] width 316 height 40
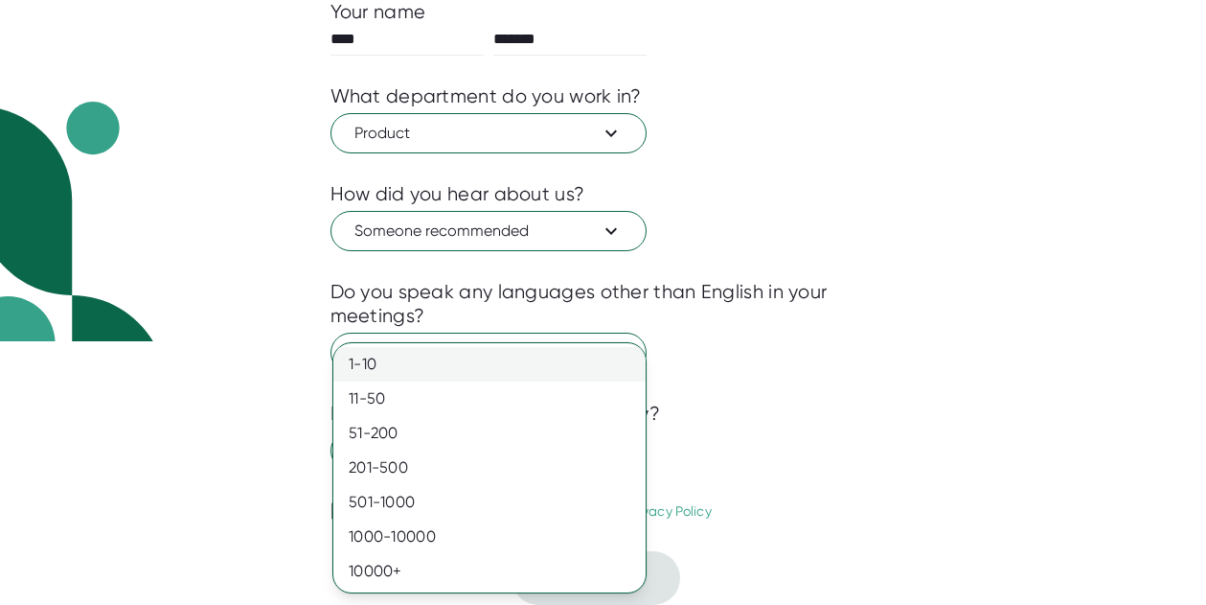
click at [469, 359] on div "1-10" at bounding box center [489, 364] width 312 height 34
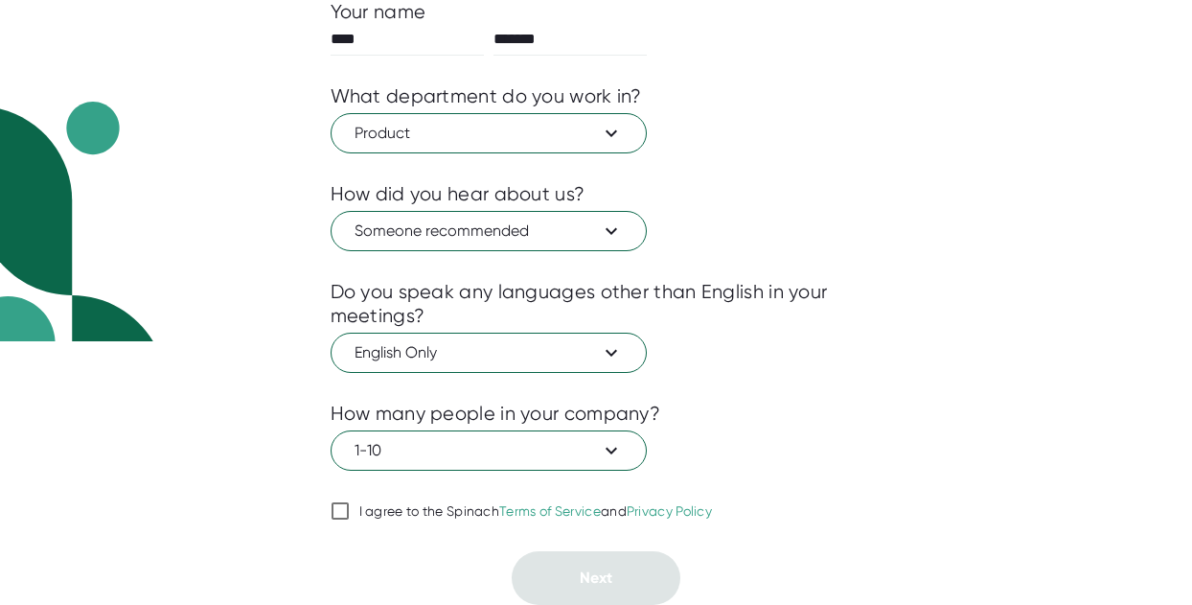
click at [332, 508] on input "I agree to the Spinach Terms of Service and Privacy Policy" at bounding box center [340, 510] width 19 height 23
checkbox input "true"
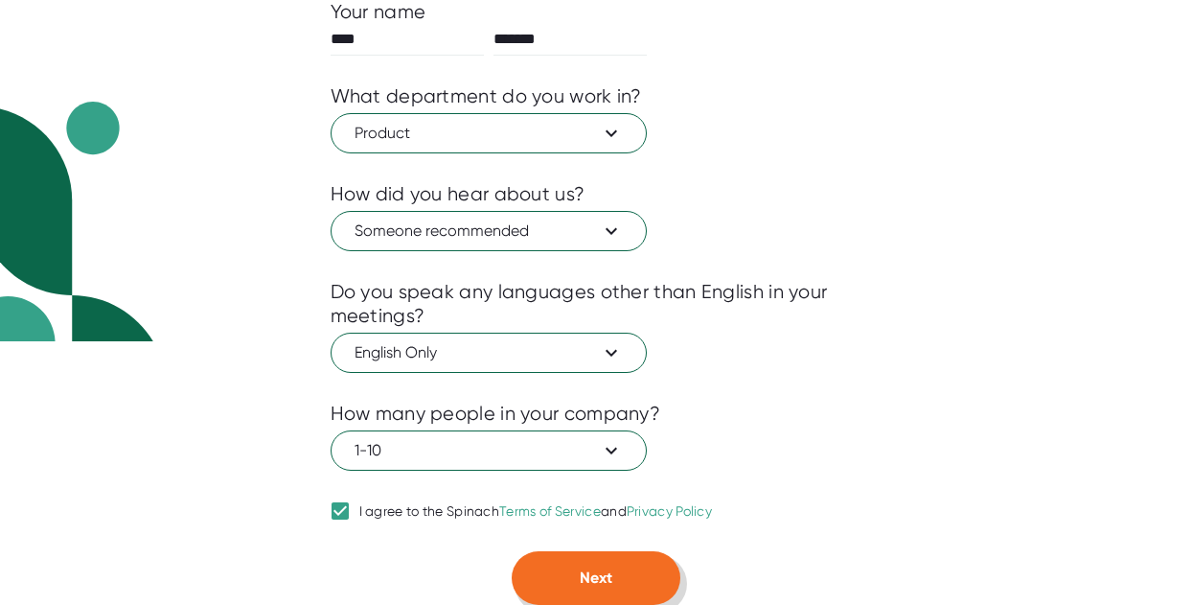
click at [600, 572] on span "Next" at bounding box center [596, 577] width 33 height 18
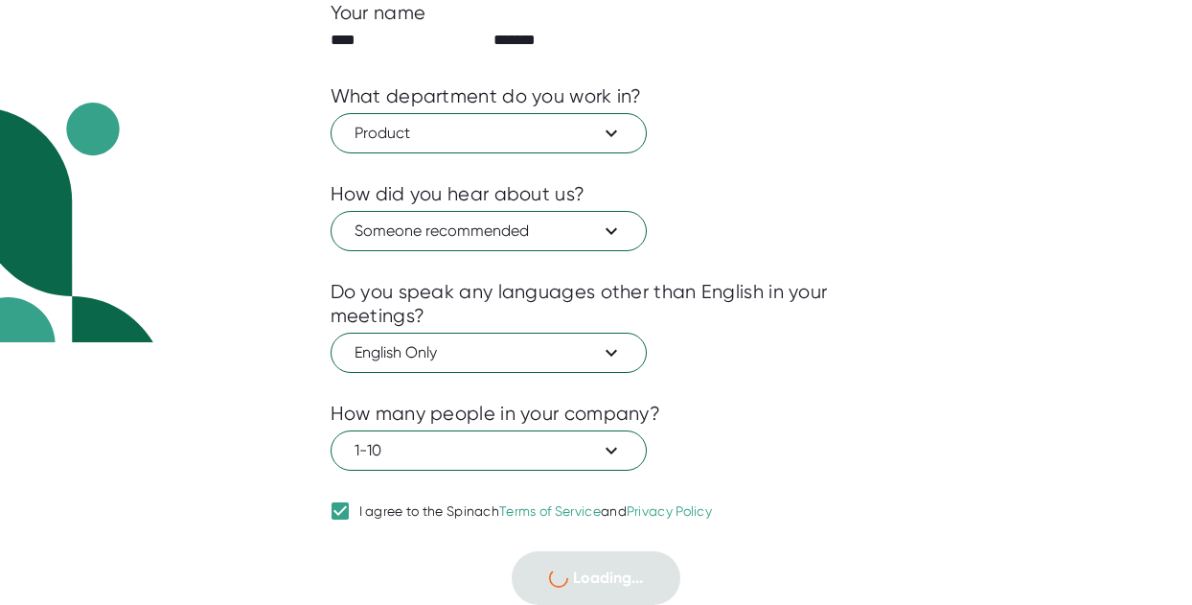
scroll to position [34, 0]
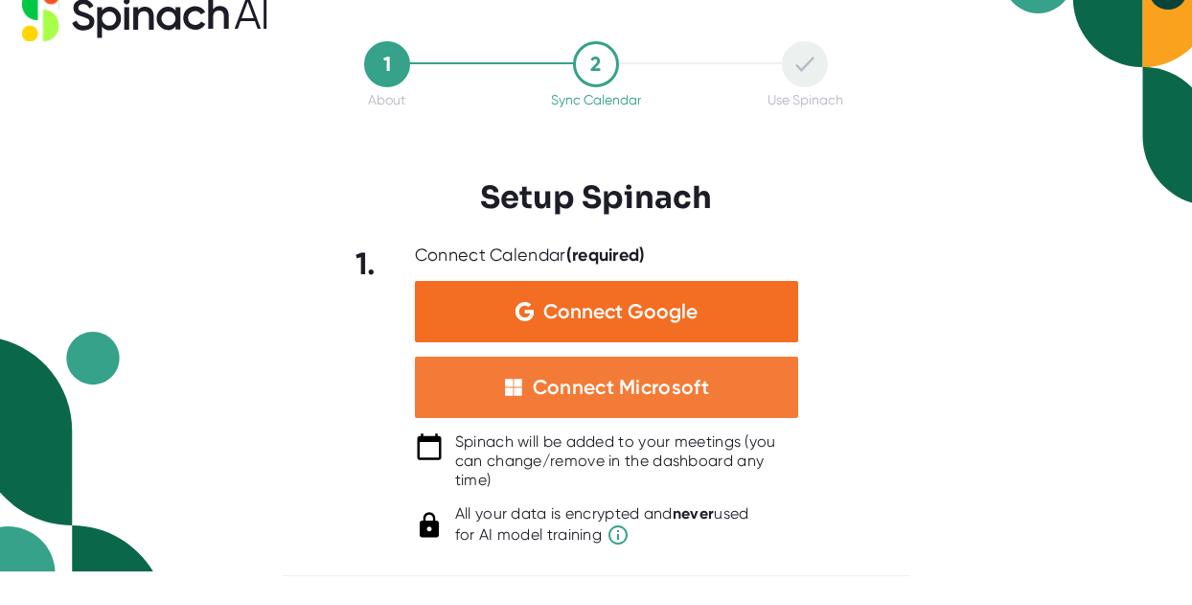
click at [652, 387] on div "Connect Microsoft" at bounding box center [621, 387] width 176 height 25
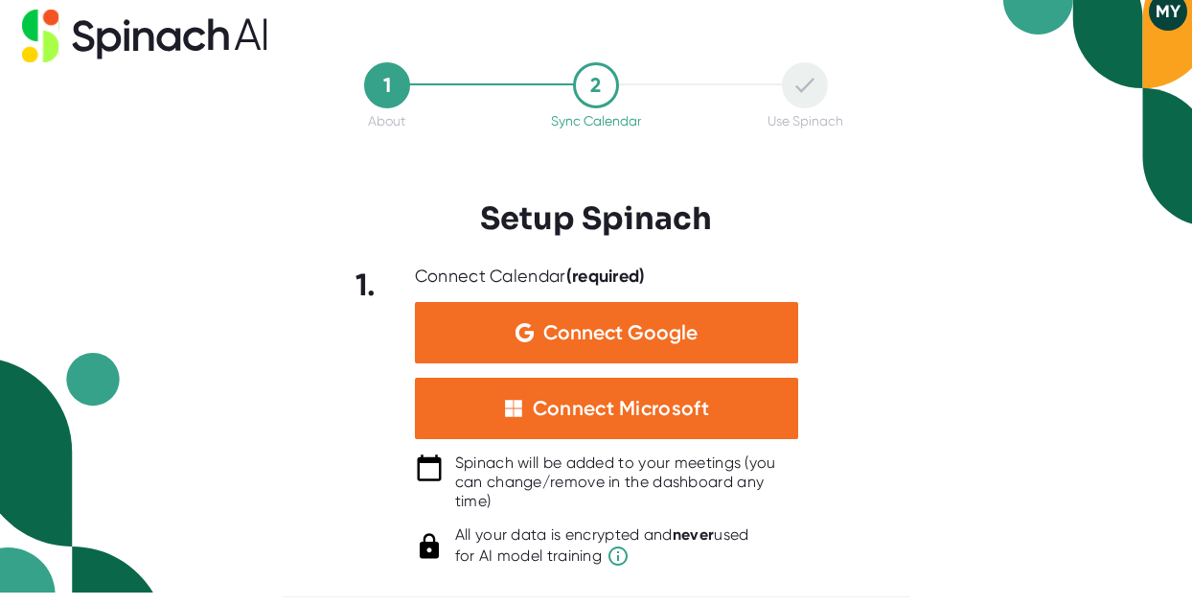
scroll to position [0, 0]
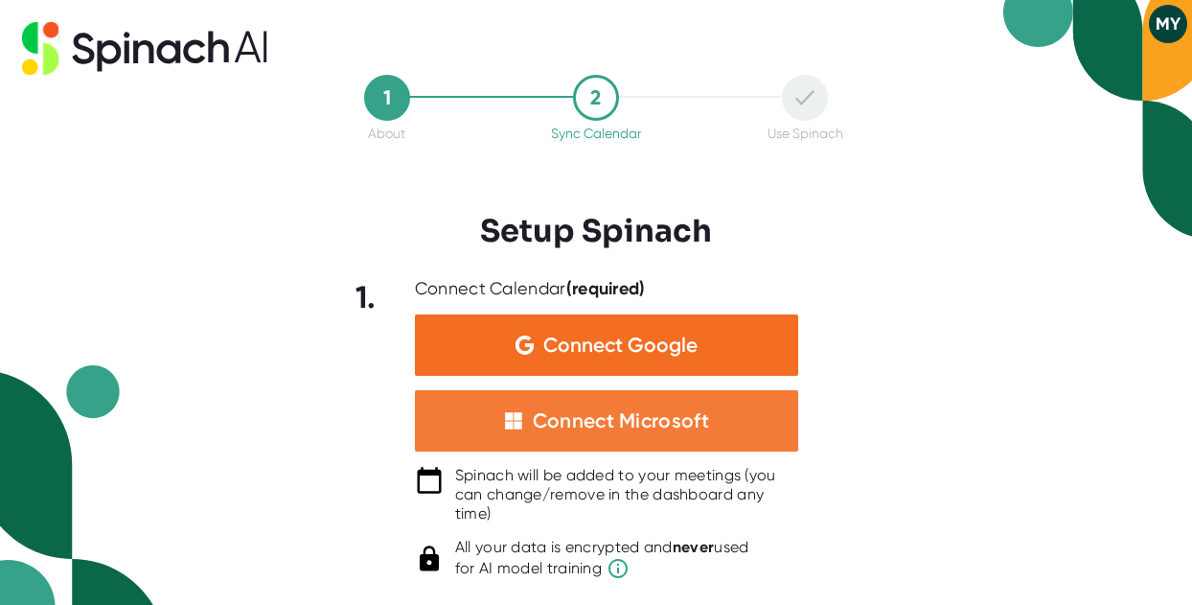
click at [693, 437] on div "Connect Microsoft" at bounding box center [606, 420] width 383 height 61
